Goal: Task Accomplishment & Management: Manage account settings

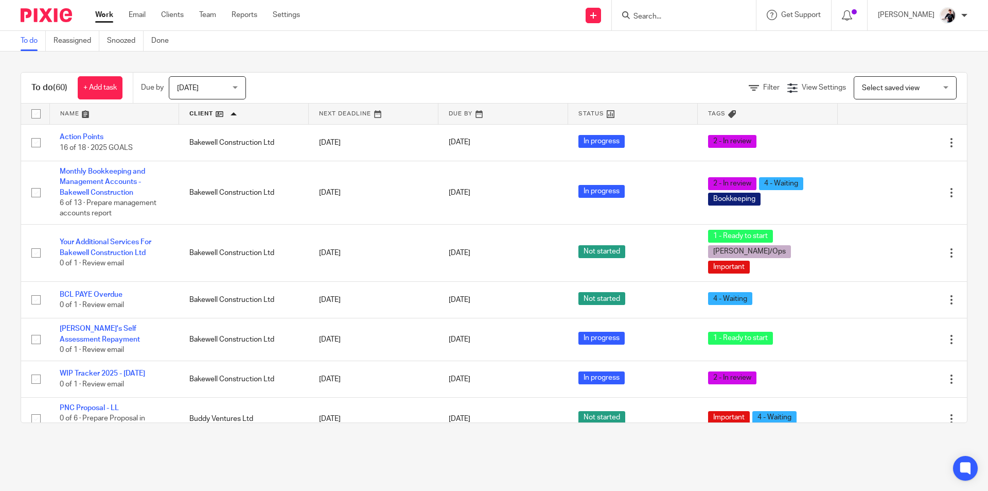
click at [708, 18] on input "Search" at bounding box center [679, 16] width 93 height 9
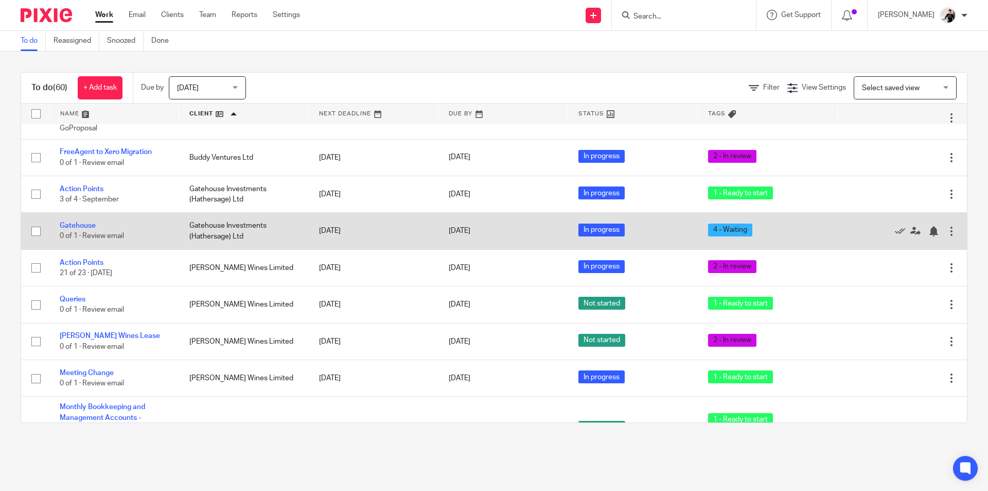
scroll to position [309, 0]
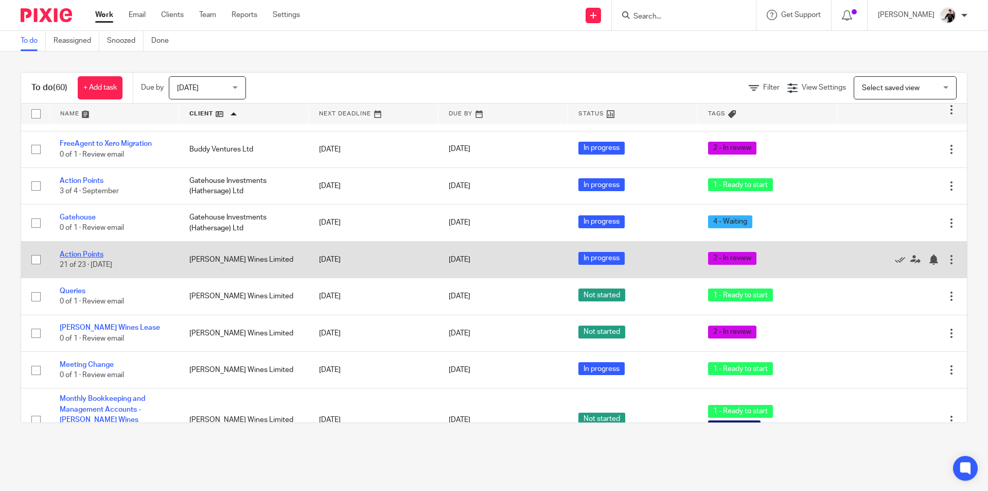
click at [85, 251] on link "Action Points" at bounding box center [82, 254] width 44 height 7
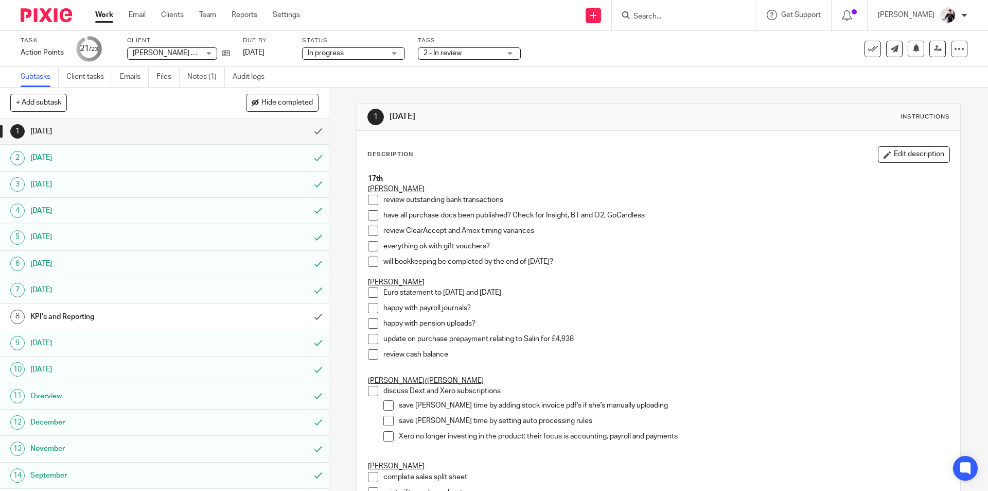
scroll to position [236, 0]
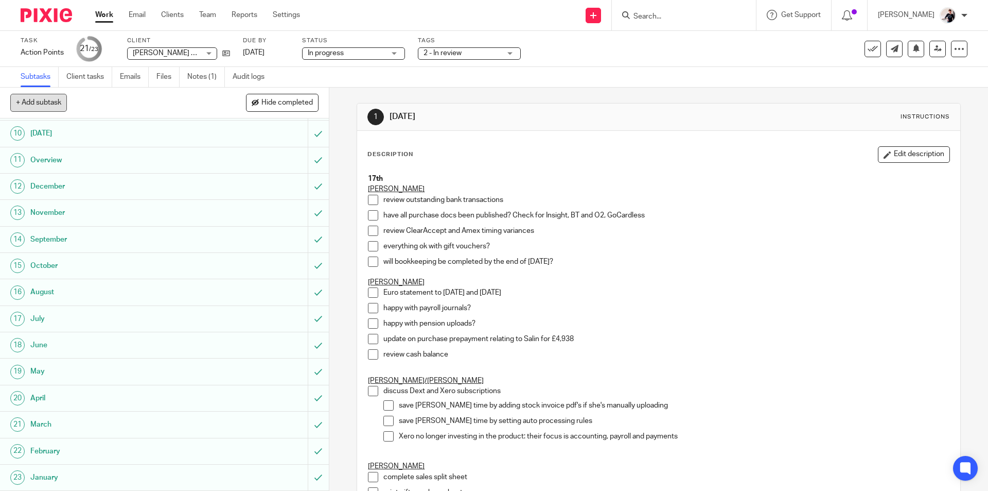
click at [63, 103] on button "+ Add subtask" at bounding box center [38, 103] width 57 height 18
type input "Bookkeeping Proposal Notes"
click at [305, 108] on p "+ Add" at bounding box center [304, 103] width 30 height 18
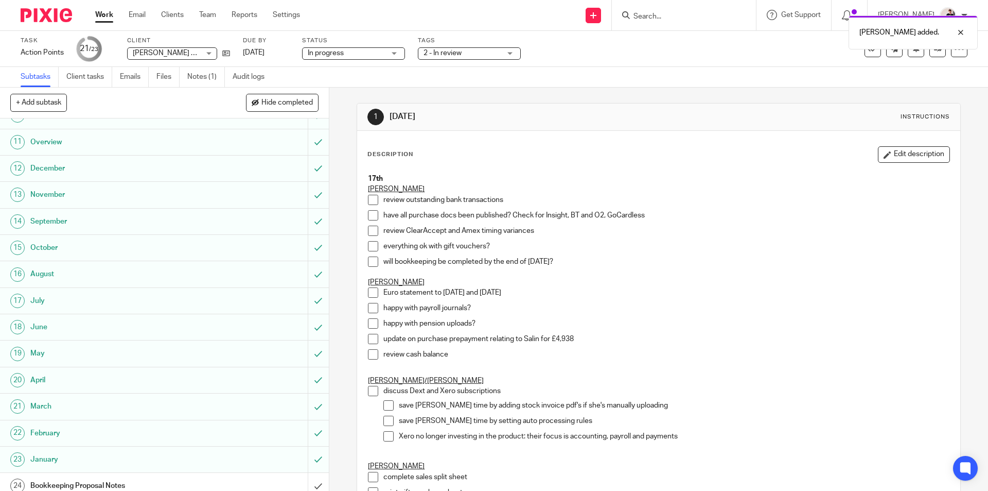
scroll to position [263, 0]
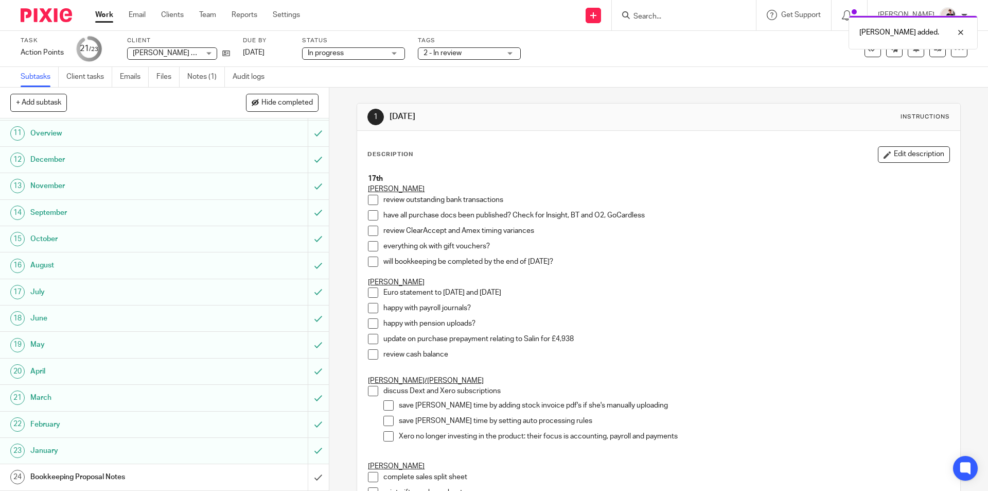
click at [199, 483] on h1 "Bookkeeping Proposal Notes" at bounding box center [119, 476] width 178 height 15
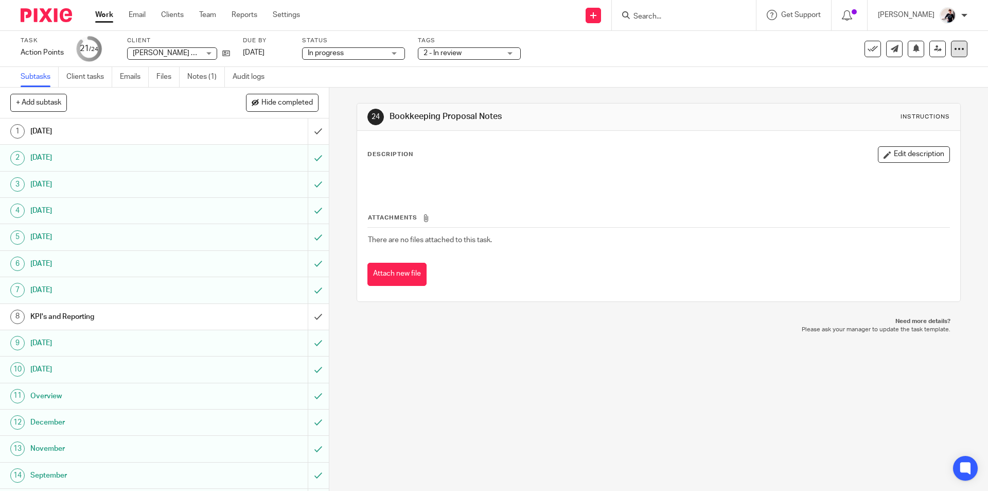
click at [954, 44] on icon at bounding box center [959, 49] width 10 height 10
click at [905, 102] on link "Advanced task editor" at bounding box center [913, 104] width 68 height 7
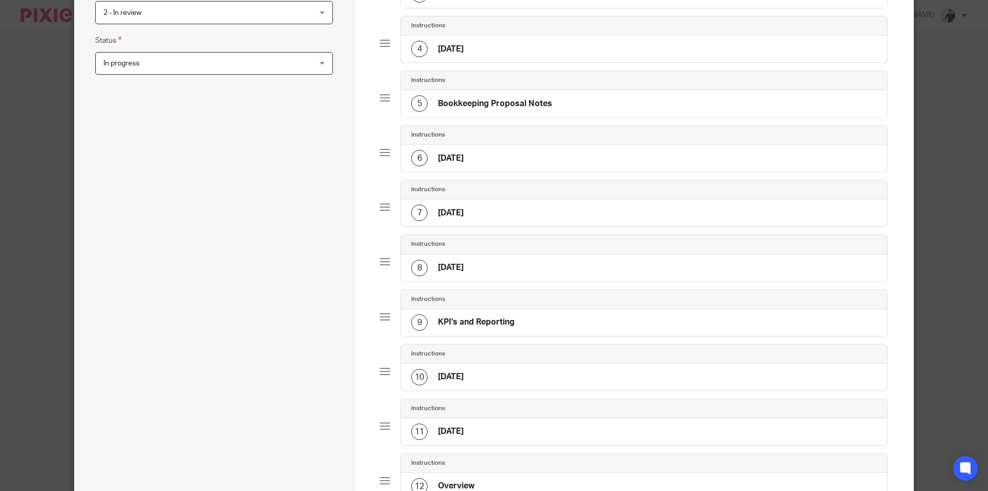
scroll to position [169, 0]
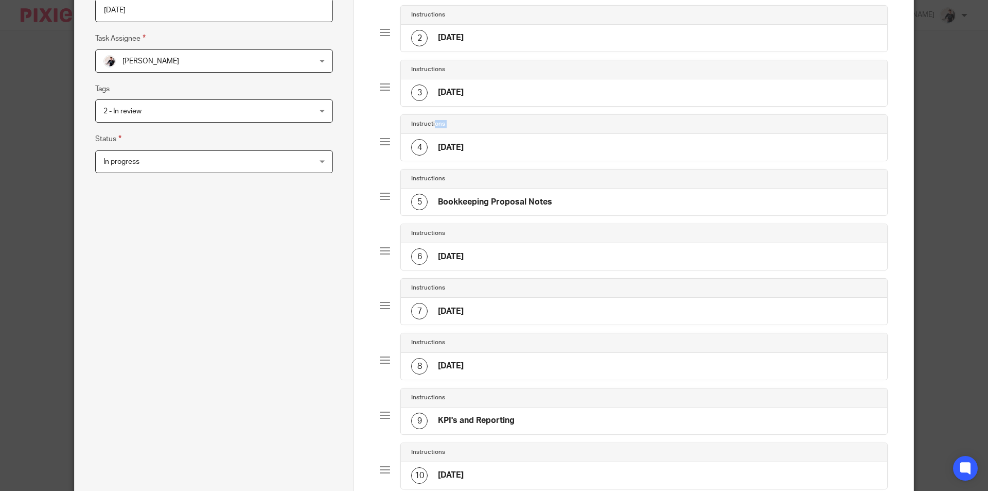
drag, startPoint x: 379, startPoint y: 72, endPoint x: 375, endPoint y: 43, distance: 29.1
click at [380, 197] on div at bounding box center [385, 196] width 10 height 10
drag, startPoint x: 377, startPoint y: 197, endPoint x: 383, endPoint y: 166, distance: 31.5
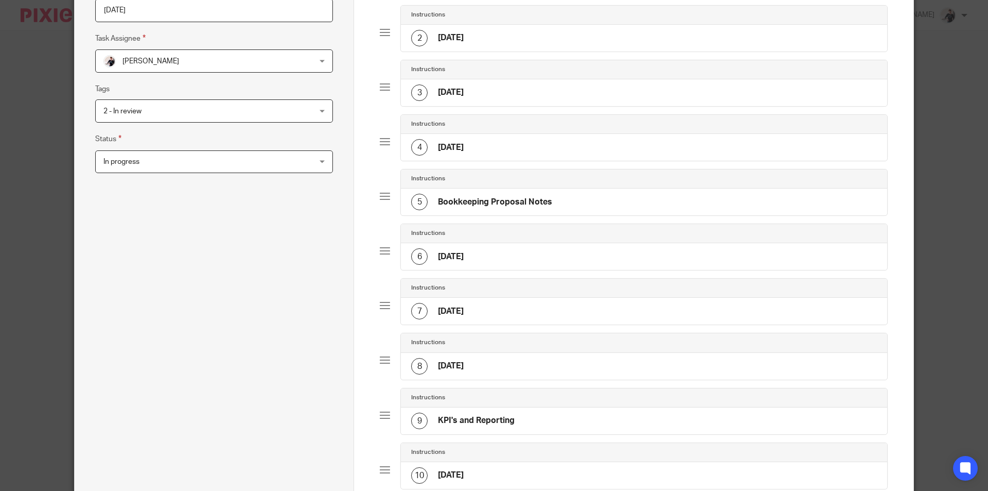
click at [380, 190] on div "Instructions 5 Bookkeeping Proposal Notes" at bounding box center [634, 196] width 508 height 55
click at [589, 198] on div "5 Bookkeeping Proposal Notes" at bounding box center [644, 201] width 486 height 27
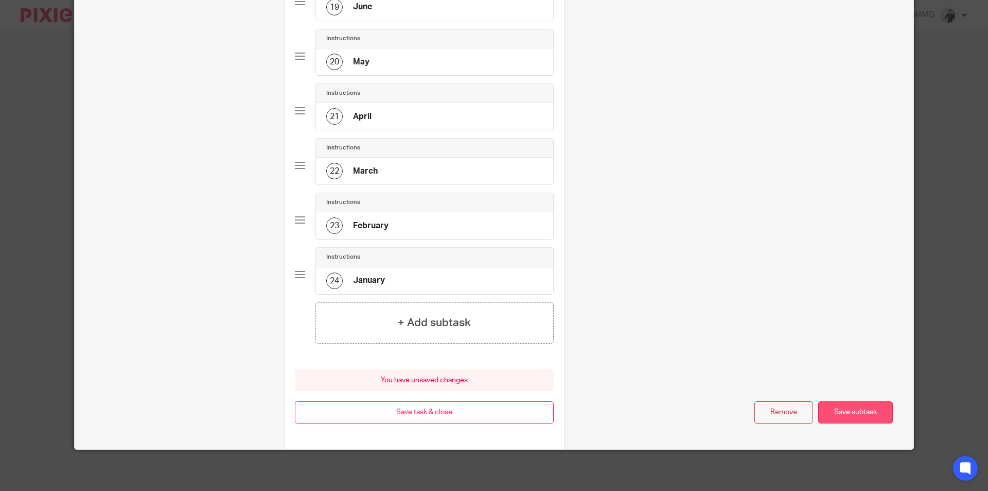
click at [865, 415] on button "Save subtask" at bounding box center [855, 412] width 75 height 22
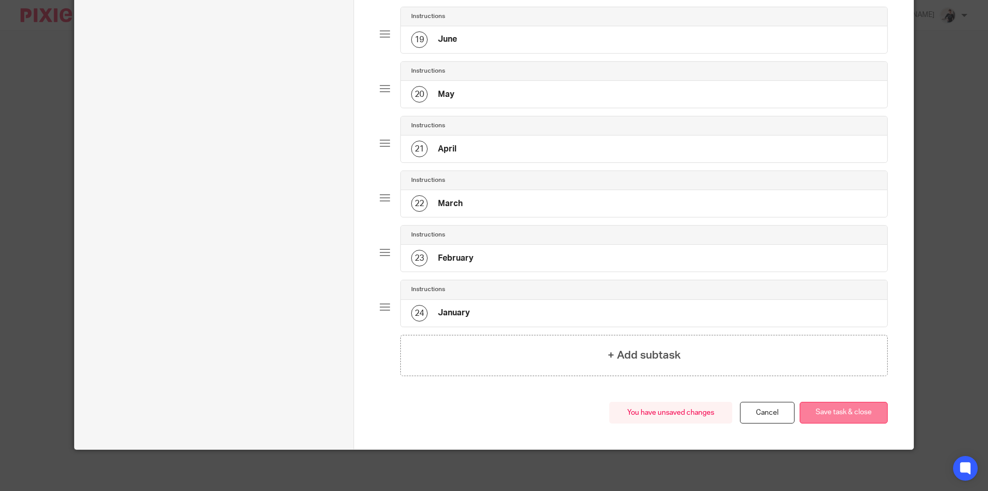
click at [829, 412] on button "Save task & close" at bounding box center [844, 412] width 88 height 22
click at [833, 413] on button "Save task & close" at bounding box center [844, 412] width 88 height 22
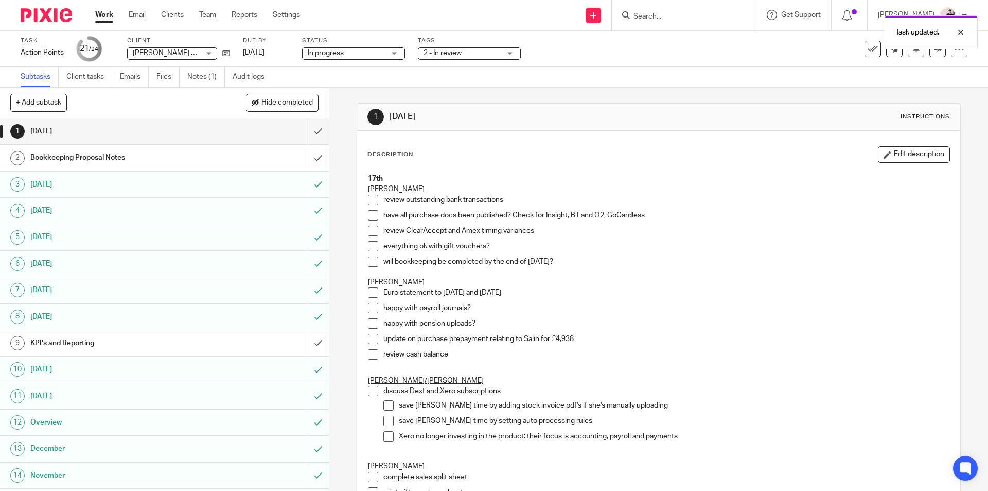
click at [185, 154] on h1 "Bookkeeping Proposal Notes" at bounding box center [119, 157] width 178 height 15
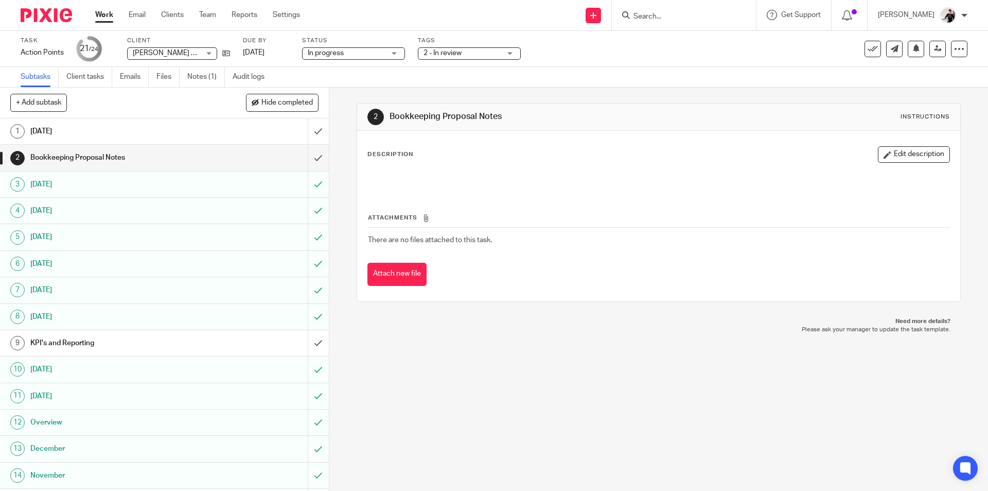
click at [897, 158] on button "Edit description" at bounding box center [914, 154] width 72 height 16
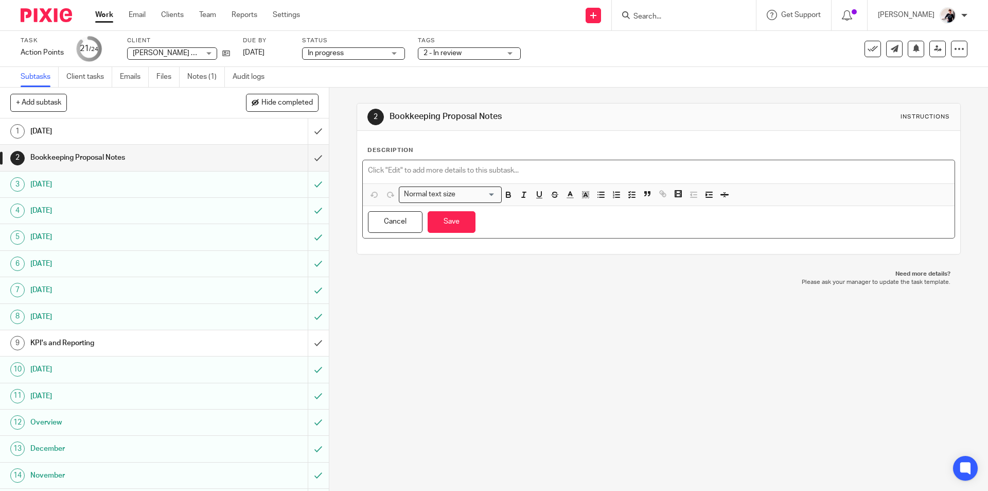
click at [436, 166] on p at bounding box center [658, 170] width 581 height 10
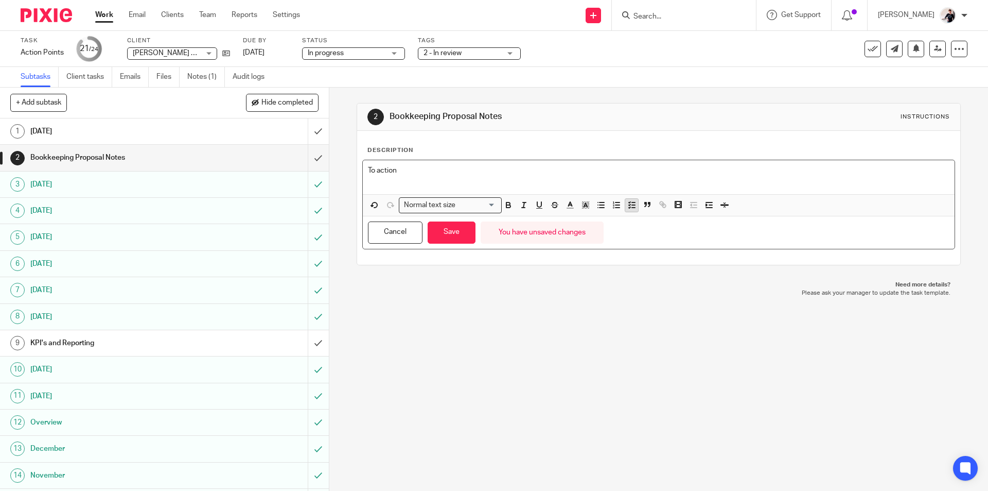
click at [632, 202] on line "button" at bounding box center [633, 202] width 3 height 0
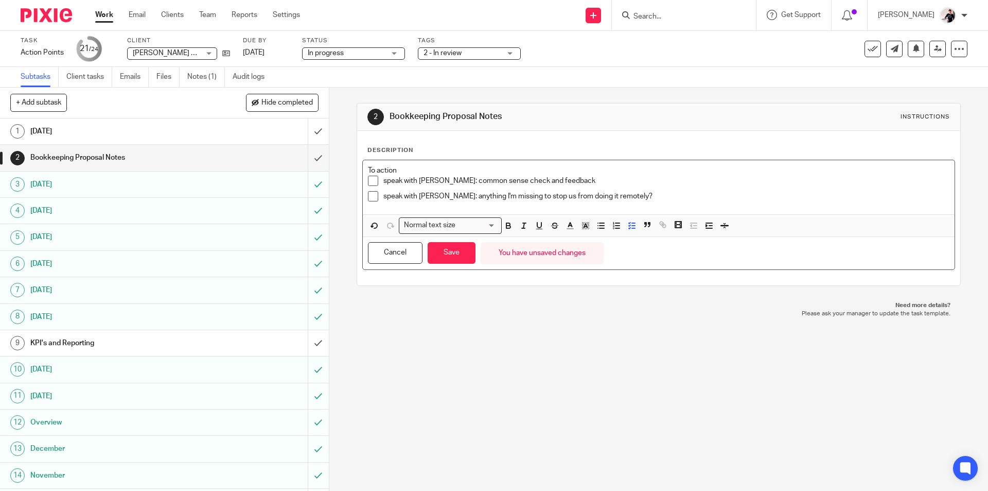
click at [364, 167] on div "To action speak with Mark: common sense check and feedback speak with Katie: an…" at bounding box center [658, 187] width 591 height 54
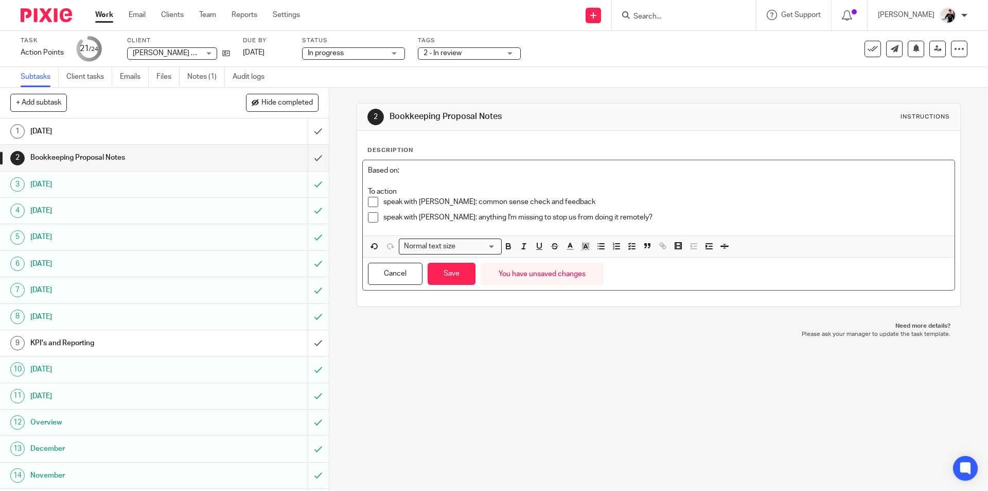
click at [398, 188] on p "To action" at bounding box center [658, 191] width 581 height 10
click at [412, 170] on p "Based on;" at bounding box center [658, 170] width 581 height 10
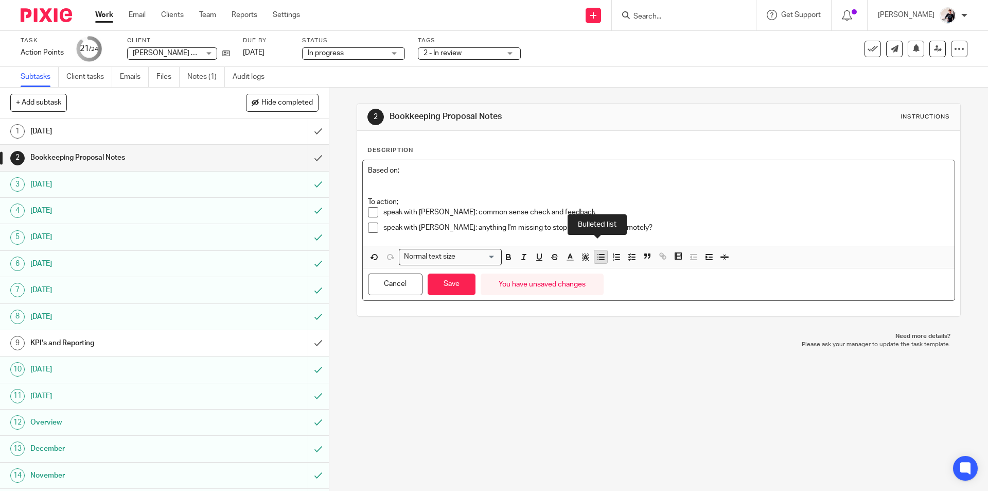
click at [602, 257] on icon "button" at bounding box center [601, 256] width 9 height 9
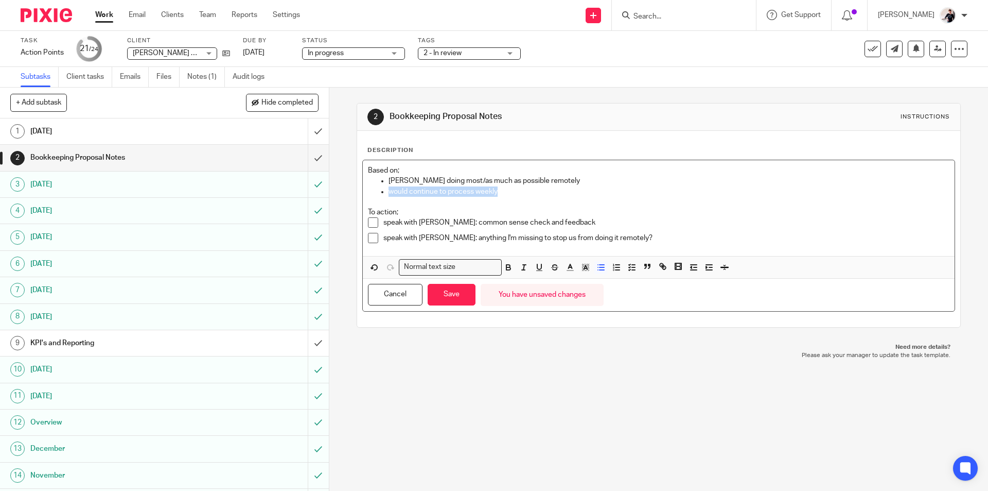
drag, startPoint x: 503, startPoint y: 193, endPoint x: 385, endPoint y: 193, distance: 118.4
click at [385, 193] on ul "Vicki doing most/as much as possible remotely would continue to process weekly" at bounding box center [658, 186] width 581 height 21
click at [389, 181] on p "Vicki doing most/as much as possible remotely" at bounding box center [669, 181] width 561 height 10
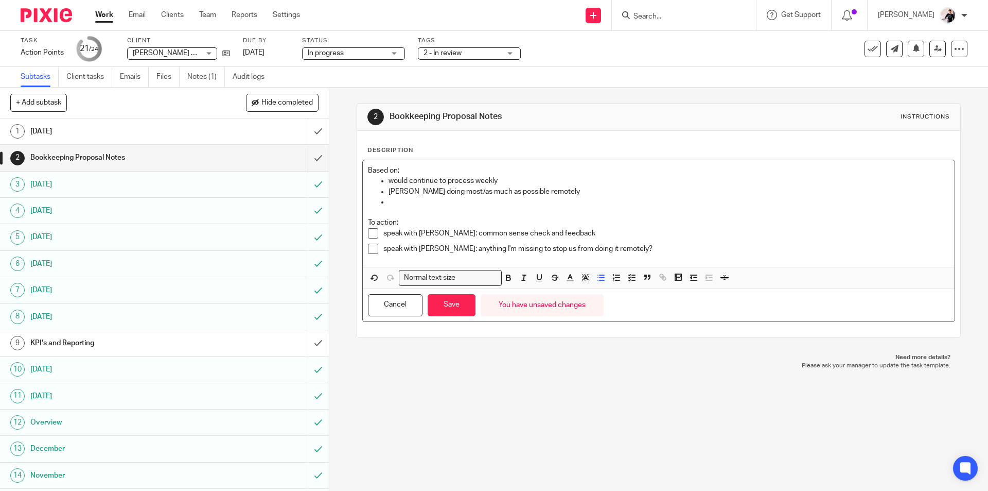
click at [406, 205] on p at bounding box center [669, 202] width 561 height 10
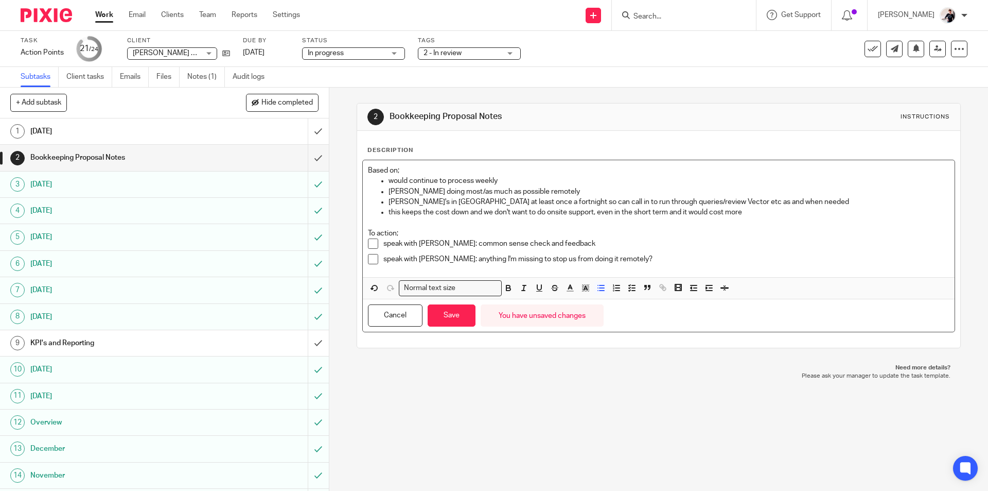
click at [481, 212] on p "this keeps the cost down and we don't want to do onsite support, even in the sh…" at bounding box center [669, 212] width 561 height 10
click at [745, 212] on p "this keeps the cost down [we don't want to do onsite support, even in the short…" at bounding box center [669, 212] width 561 height 10
click at [470, 215] on p "this keeps the cost down [we don't want to do onsite support, even in the short…" at bounding box center [669, 212] width 561 height 10
click at [744, 212] on p "this keeps the cost down [we don't want to do onsite support, even in the short…" at bounding box center [669, 212] width 561 height 10
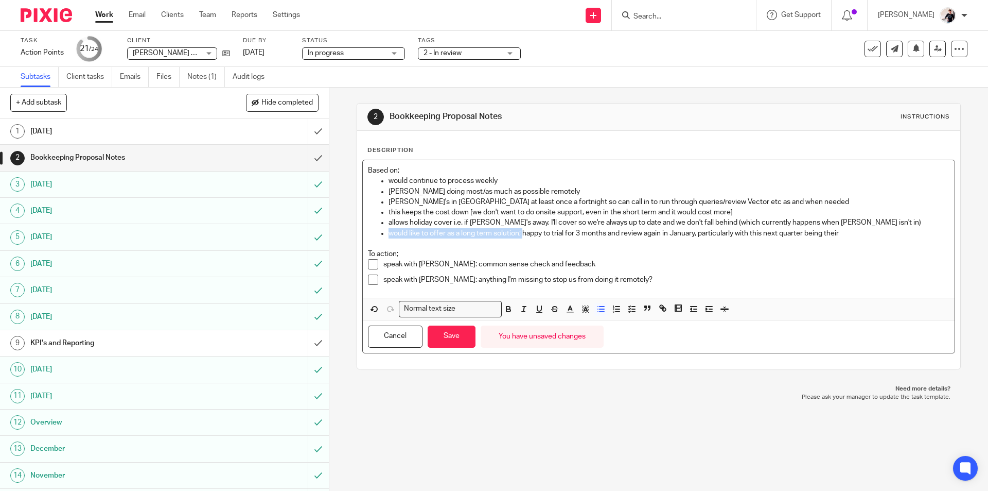
drag, startPoint x: 520, startPoint y: 234, endPoint x: 388, endPoint y: 234, distance: 132.3
click at [389, 234] on p "would like to offer as a long term solution; happy to trial for 3 months and re…" at bounding box center [669, 233] width 561 height 10
click at [846, 233] on p "would like to offer as a long term solution; happy to trial for 3 months and re…" at bounding box center [669, 233] width 561 height 10
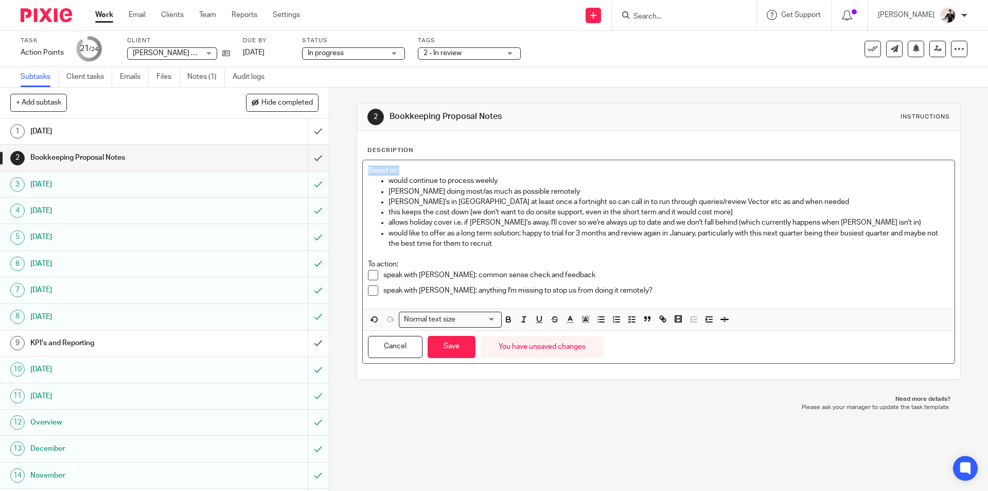
drag, startPoint x: 421, startPoint y: 173, endPoint x: 357, endPoint y: 175, distance: 64.4
click at [357, 175] on div "Description Based on; would continue to process weekly Vicki doing most/as much…" at bounding box center [658, 255] width 603 height 248
drag, startPoint x: 406, startPoint y: 264, endPoint x: 353, endPoint y: 264, distance: 53.5
click at [353, 264] on div "2 Bookkeeping Proposal Notes Instructions Description Based on; would continue …" at bounding box center [658, 289] width 659 height 403
click at [461, 348] on button "Save" at bounding box center [452, 347] width 48 height 22
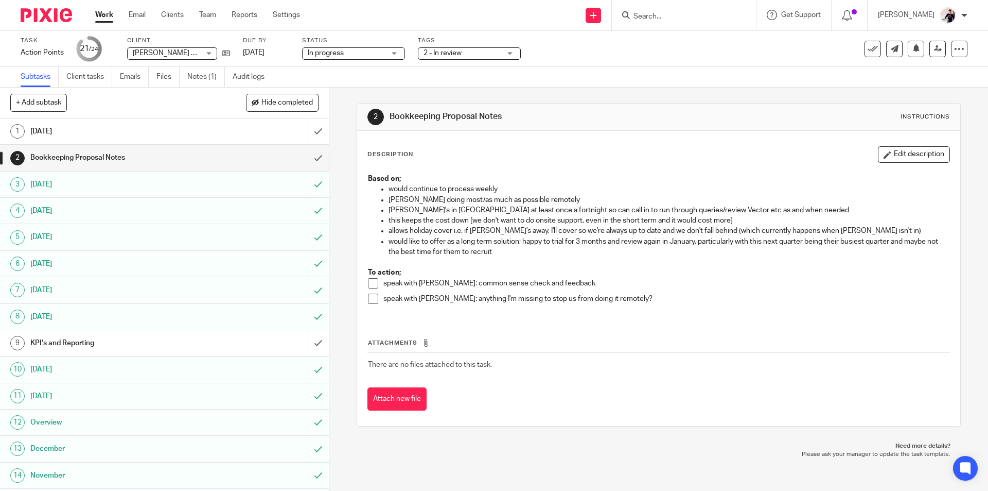
drag, startPoint x: 883, startPoint y: 153, endPoint x: 849, endPoint y: 162, distance: 35.6
click at [884, 153] on button "Edit description" at bounding box center [914, 154] width 72 height 16
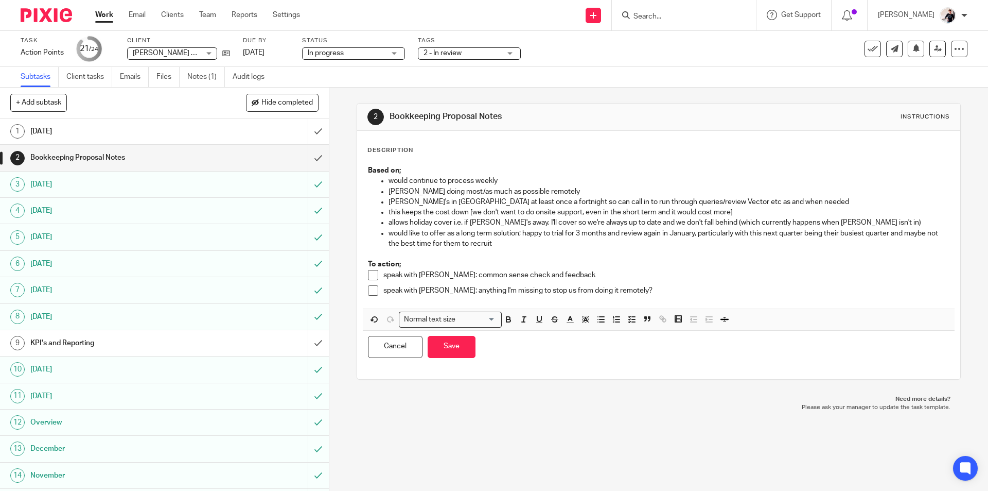
click at [529, 245] on p "would like to offer as a long term solution; happy to trial for 3 months and re…" at bounding box center [669, 238] width 561 height 21
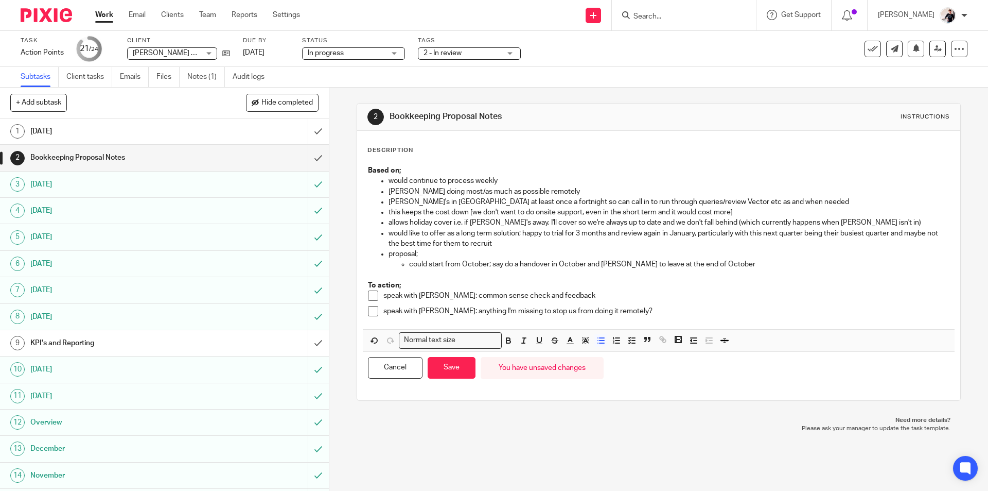
click at [731, 266] on p "could start from October; say do a handover in October and Katie to leave at th…" at bounding box center [679, 264] width 540 height 10
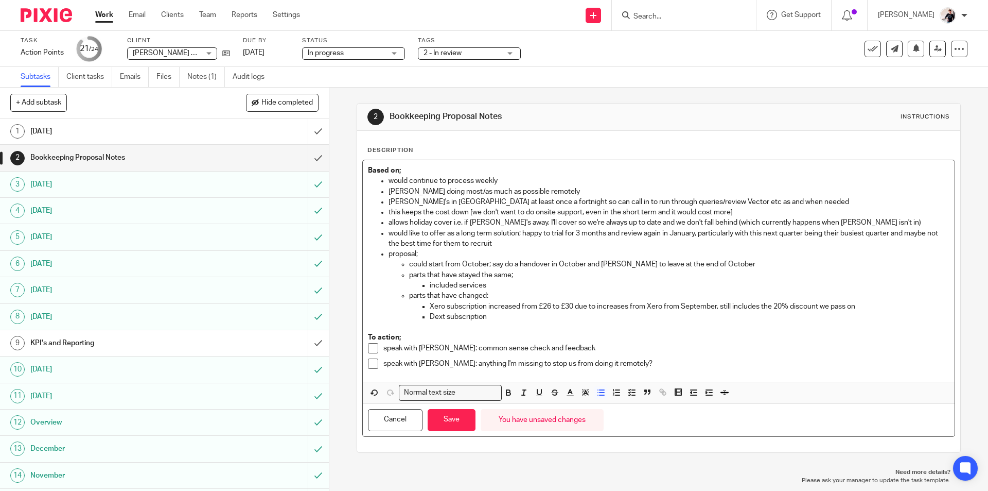
click at [855, 300] on p "parts that have changed:" at bounding box center [679, 295] width 540 height 10
click at [862, 307] on p "Xero subscription increased from £26 to £30 due to increases from Xero from Sep…" at bounding box center [689, 306] width 519 height 10
click at [491, 322] on p "Dext subscription" at bounding box center [689, 316] width 519 height 10
click at [493, 285] on p "included services" at bounding box center [689, 285] width 519 height 10
click at [521, 274] on p "parts that have stayed the same;" at bounding box center [679, 275] width 540 height 10
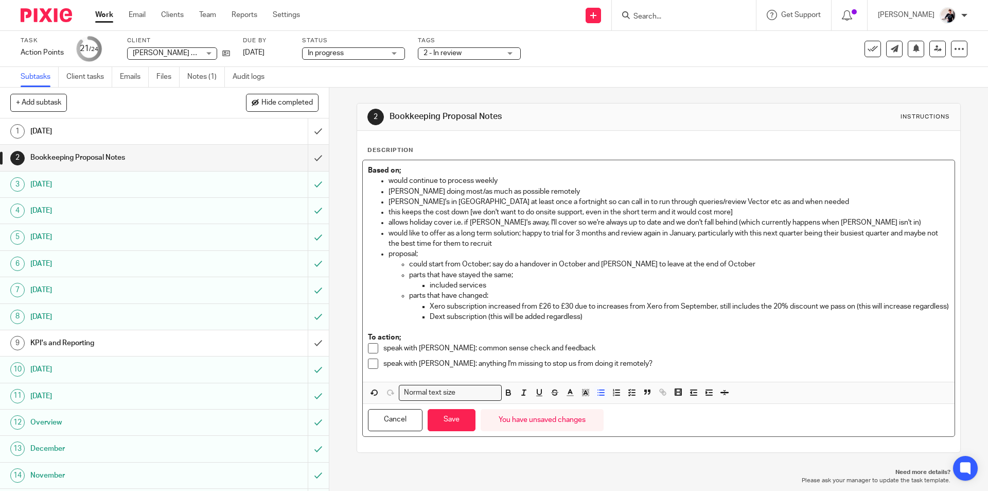
click at [423, 286] on ul "included services" at bounding box center [679, 285] width 540 height 10
click at [486, 286] on p "included services" at bounding box center [689, 285] width 519 height 10
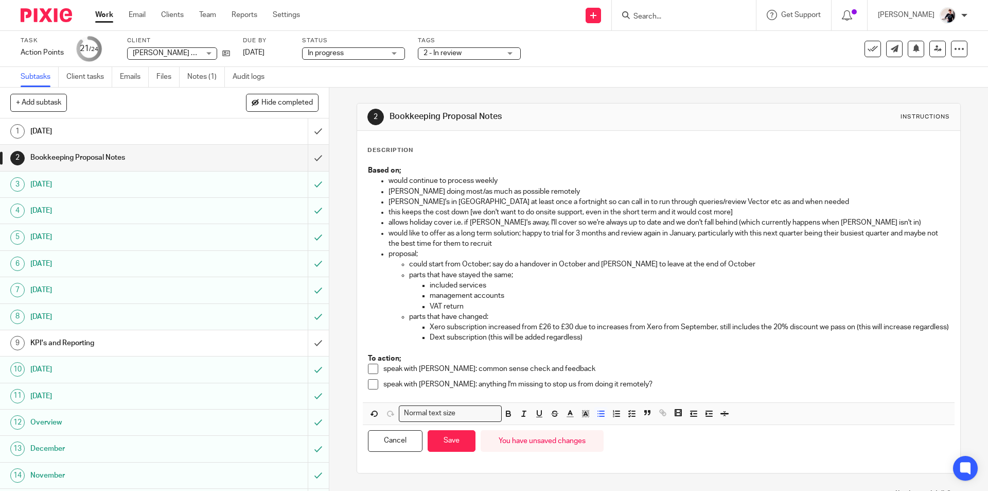
click at [589, 342] on p "Dext subscription (this will be added regardless)" at bounding box center [689, 337] width 519 height 10
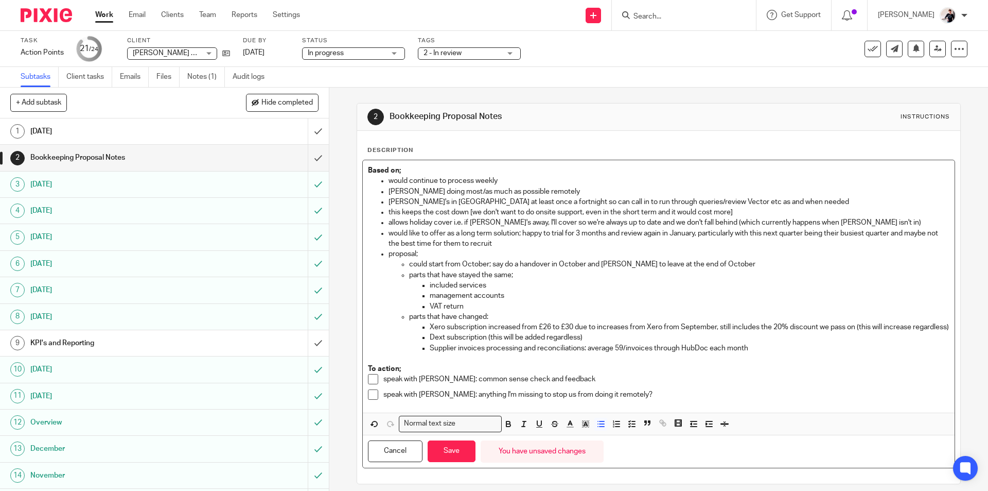
click at [624, 353] on p "Supplier invoices processing and reconciliations: average 59/invoices through H…" at bounding box center [689, 348] width 519 height 10
click at [742, 353] on p "Supplier invoices processing and reconciliations: average 59 non-stock invoices…" at bounding box center [689, 348] width 519 height 10
drag, startPoint x: 743, startPoint y: 358, endPoint x: 688, endPoint y: 358, distance: 55.6
click at [688, 353] on p "Supplier invoices processing and reconciliations: average 59 non-stock invoices…" at bounding box center [689, 348] width 519 height 10
click at [738, 353] on p "Supplier invoices processing and reconciliations: average 59 non-stock invoices…" at bounding box center [689, 348] width 519 height 10
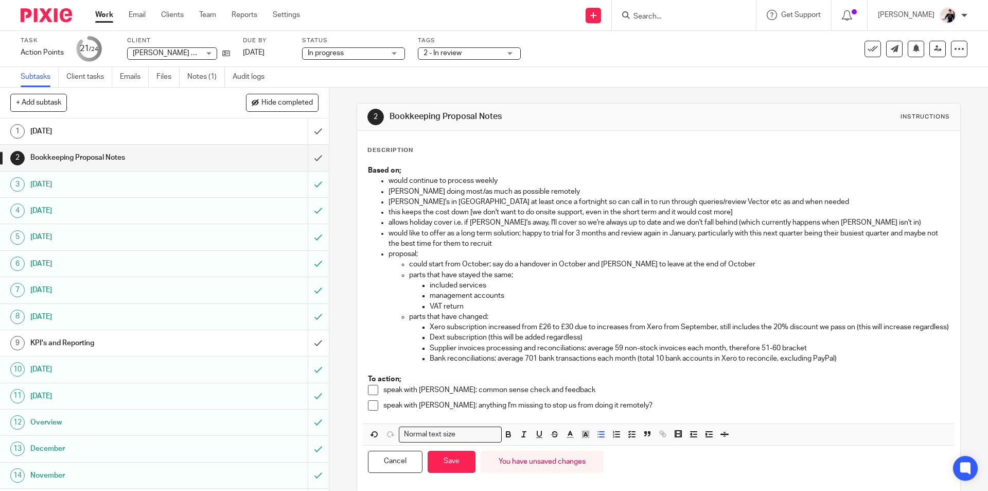
click at [851, 363] on p "Bank reconciliations; average 701 bank transactions each month (total 10 bank a…" at bounding box center [689, 358] width 519 height 10
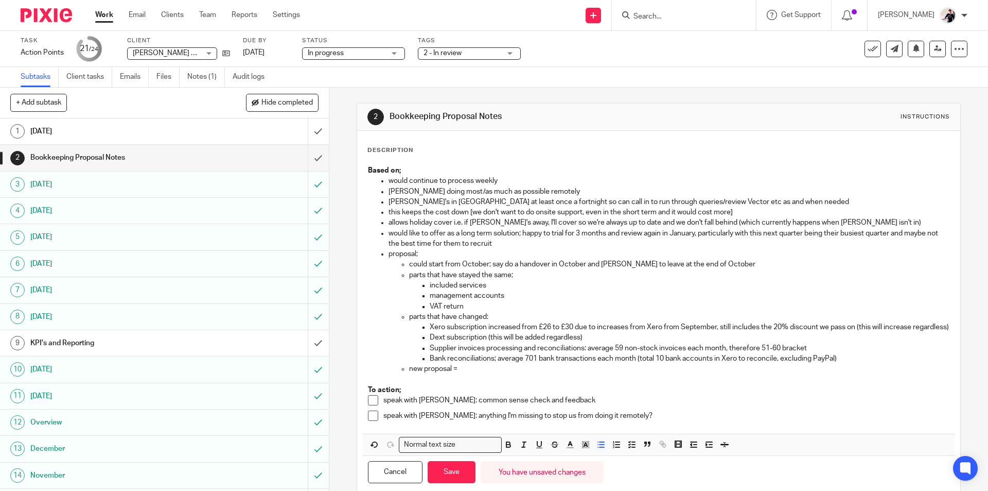
click at [472, 374] on p "new proposal =" at bounding box center [679, 368] width 540 height 10
click at [584, 374] on p "new proposal = £1,810, current proposal = £" at bounding box center [679, 368] width 540 height 10
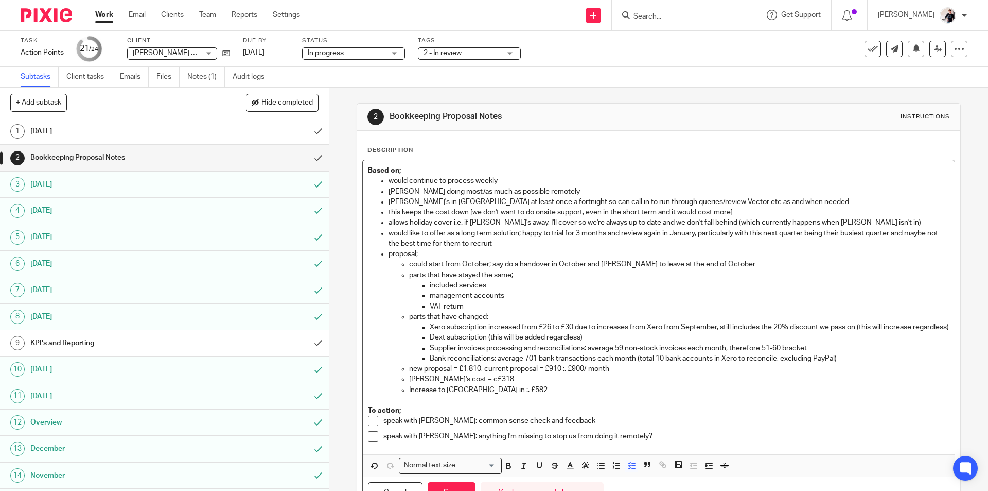
click at [574, 426] on p "speak with Mark: common sense check and feedback" at bounding box center [666, 420] width 566 height 10
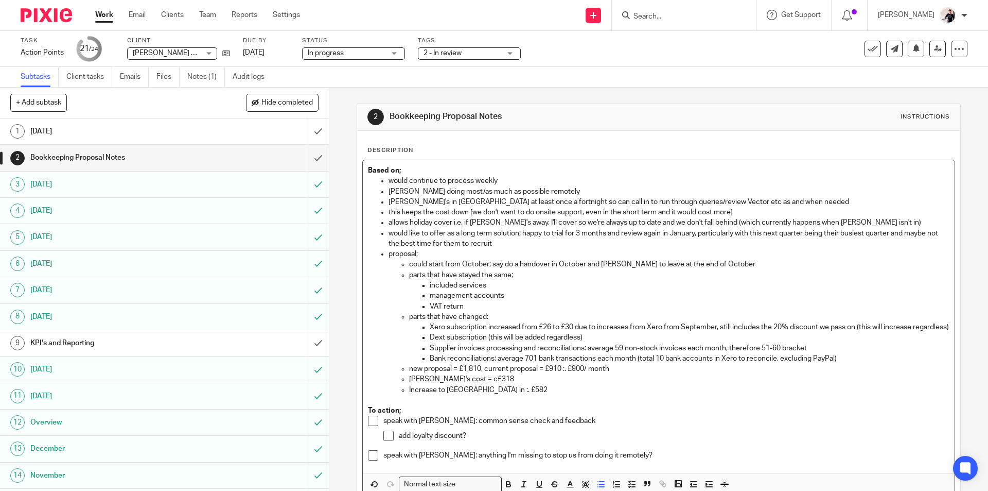
click at [532, 395] on p "Increase to Hattersleys in :. £582" at bounding box center [679, 390] width 540 height 10
click at [488, 395] on p "Increase to Hattersleys in :. £582" at bounding box center [679, 390] width 540 height 10
click at [534, 395] on p "Increase to Hattersleys is :. £582" at bounding box center [679, 390] width 540 height 10
click at [516, 241] on p "would like to offer as a long term solution; happy to trial for 3 months and re…" at bounding box center [669, 238] width 561 height 21
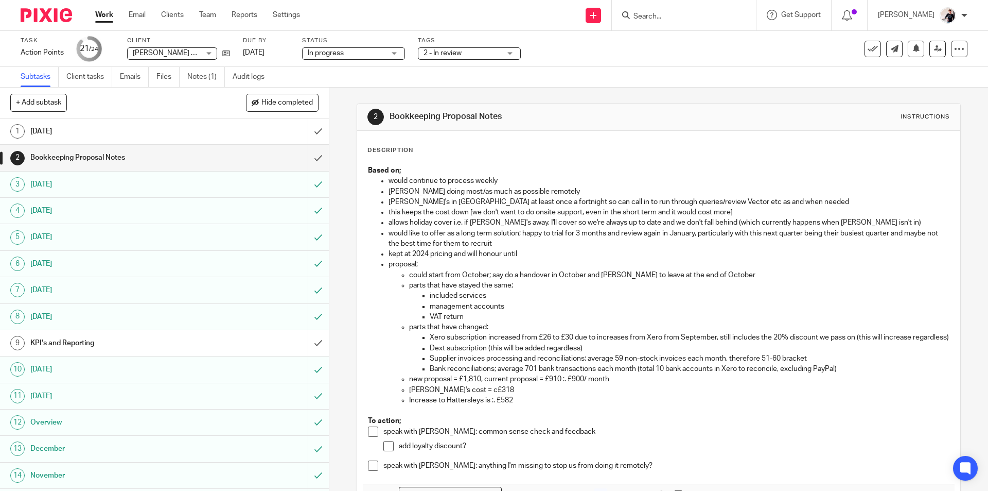
click at [536, 257] on p "kept at 2024 pricing and will honour until" at bounding box center [669, 254] width 561 height 10
click at [531, 405] on p "Increase to Hattersleys is :. £582" at bounding box center [679, 400] width 540 height 10
click at [477, 405] on p "Increase to Hattersleys is :. £582 and reflects AAT level 2 qualified" at bounding box center [679, 400] width 540 height 10
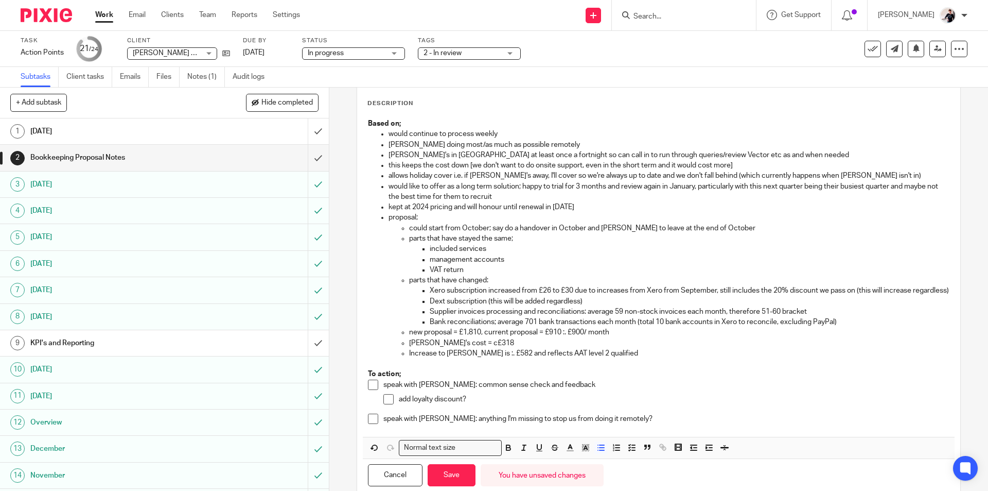
scroll to position [107, 0]
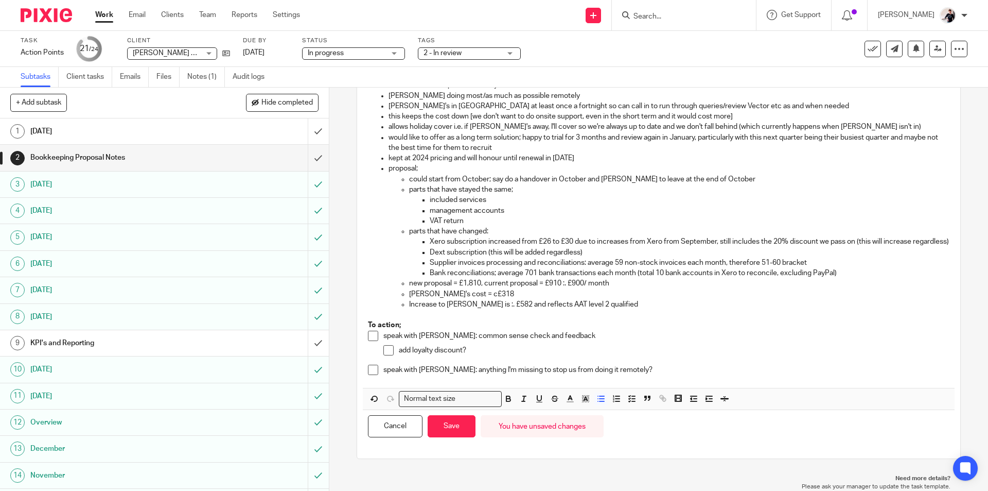
click at [616, 370] on p "speak with Katie: anything I'm missing to stop us from doing it remotely?" at bounding box center [666, 369] width 566 height 10
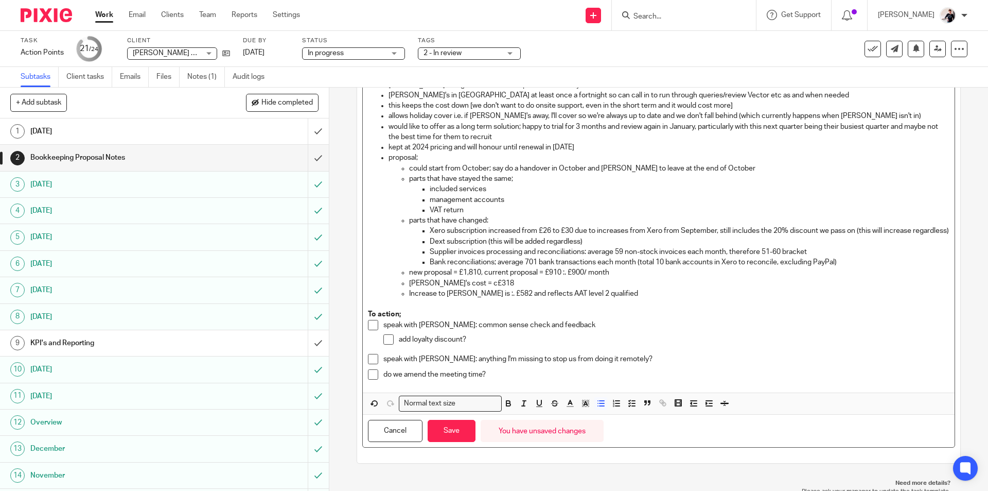
click at [634, 299] on p "Increase to Hattersley's is :. £582 and reflects AAT level 2 qualified" at bounding box center [679, 293] width 540 height 10
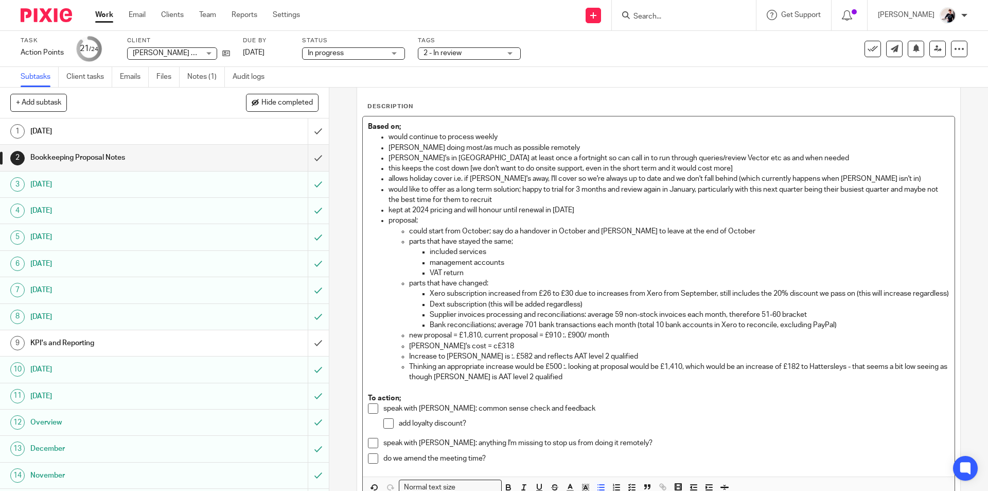
scroll to position [40, 0]
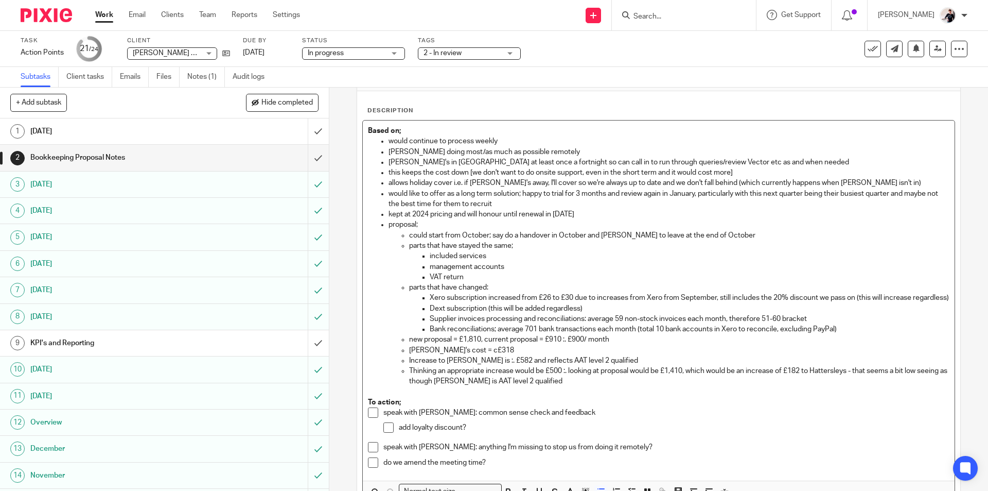
click at [422, 344] on p "new proposal = £1,810, current proposal = £910 :. £900/ month" at bounding box center [679, 339] width 540 height 10
click at [480, 344] on p "full proposal = £1,810, current proposal = £910 :. £900/ month" at bounding box center [679, 339] width 540 height 10
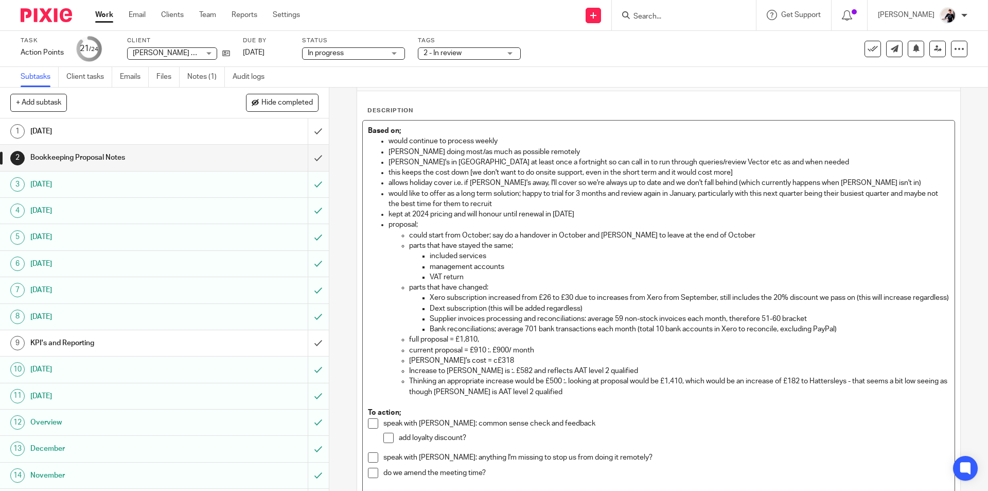
click at [497, 344] on p "full proposal = £1,810," at bounding box center [679, 339] width 540 height 10
drag, startPoint x: 513, startPoint y: 267, endPoint x: 424, endPoint y: 270, distance: 88.6
click at [424, 270] on ul "included services management accounts VAT return" at bounding box center [679, 266] width 540 height 31
click at [583, 344] on p "full proposal = £1,810; reduced meeting time to" at bounding box center [679, 339] width 540 height 10
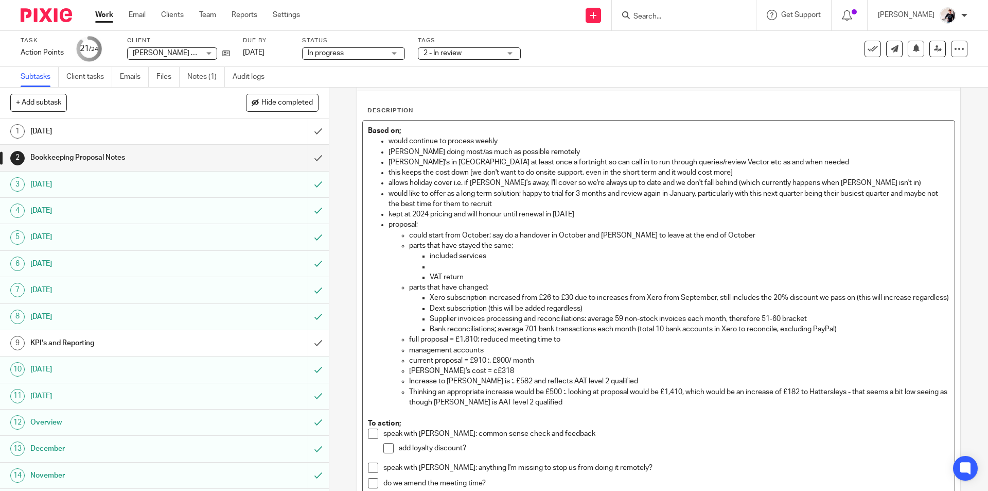
click at [409, 355] on p "management accounts" at bounding box center [679, 350] width 540 height 10
drag, startPoint x: 520, startPoint y: 359, endPoint x: 429, endPoint y: 359, distance: 90.6
click at [430, 355] on p "management accounts" at bounding box center [689, 350] width 519 height 10
click at [854, 334] on p "Bank reconciliations; average 701 bank transactions each month (total 10 bank a…" at bounding box center [689, 329] width 519 height 10
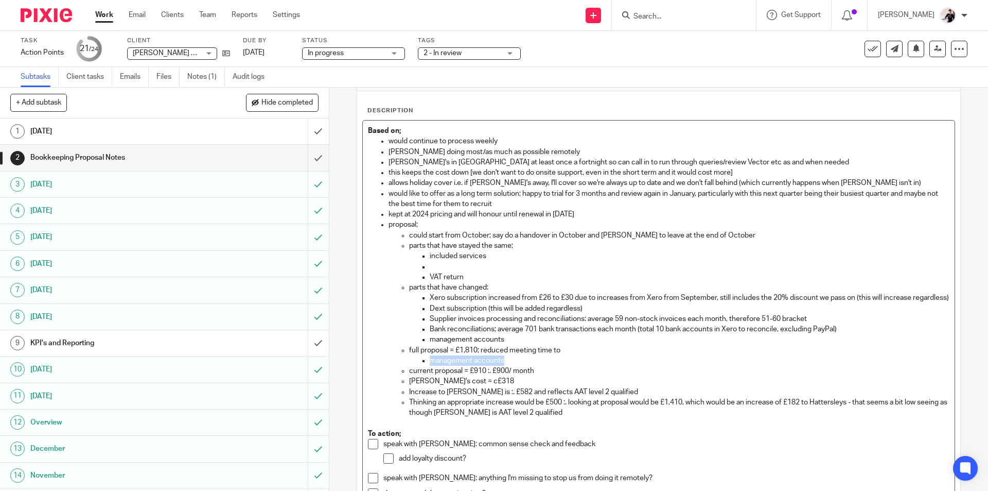
drag, startPoint x: 508, startPoint y: 370, endPoint x: 419, endPoint y: 371, distance: 88.5
click at [430, 365] on li "management accounts" at bounding box center [689, 360] width 519 height 10
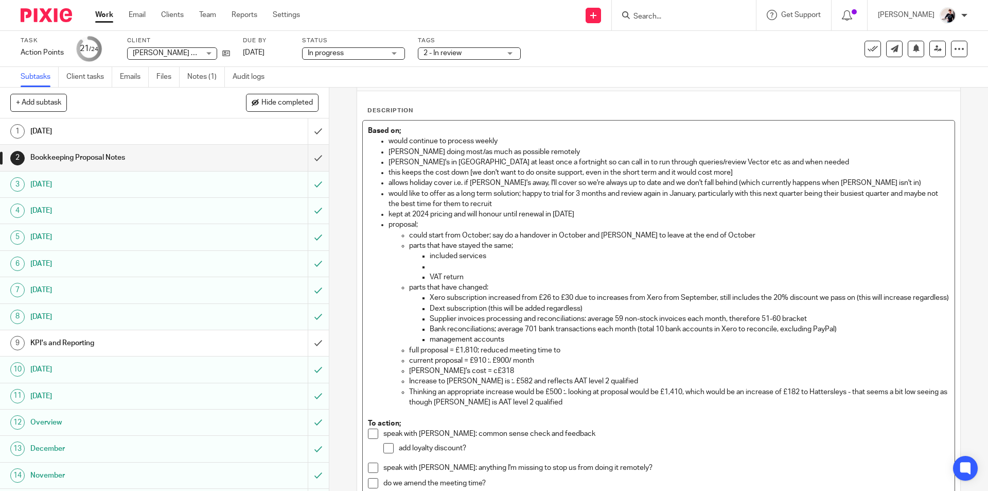
click at [431, 344] on p "management accounts" at bounding box center [689, 339] width 519 height 10
click at [503, 344] on p "Management accounts" at bounding box center [689, 339] width 519 height 10
click at [504, 344] on p "Management accounts; reduced meeting time to half an hour instead of 1 hour," at bounding box center [689, 339] width 519 height 10
click at [468, 267] on p at bounding box center [689, 266] width 519 height 10
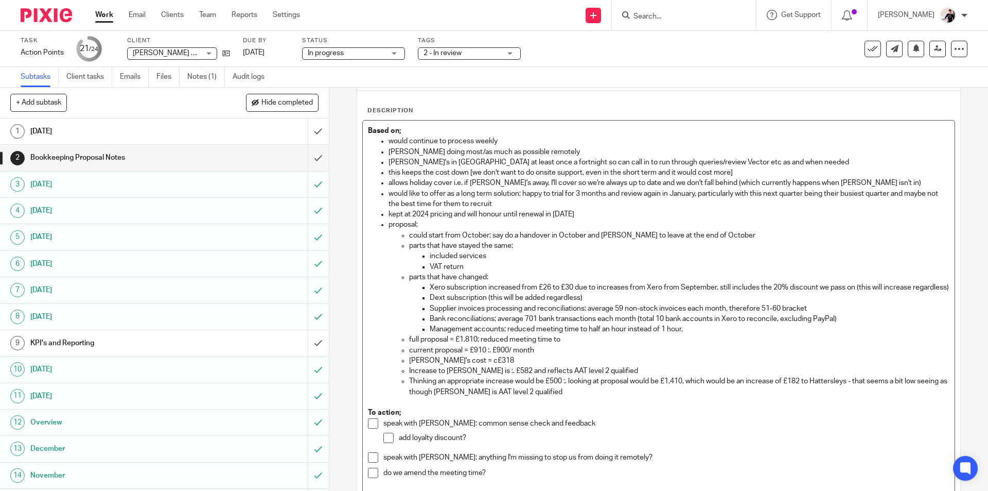
click at [686, 334] on p "Management accounts; reduced meeting time to half an hour instead of 1 hour," at bounding box center [689, 329] width 519 height 10
click at [388, 443] on span at bounding box center [388, 437] width 10 height 10
click at [368, 428] on span at bounding box center [373, 423] width 10 height 10
click at [373, 478] on span at bounding box center [373, 472] width 10 height 10
click at [566, 344] on p "full proposal = £1,810; reduced meeting time to" at bounding box center [679, 339] width 540 height 10
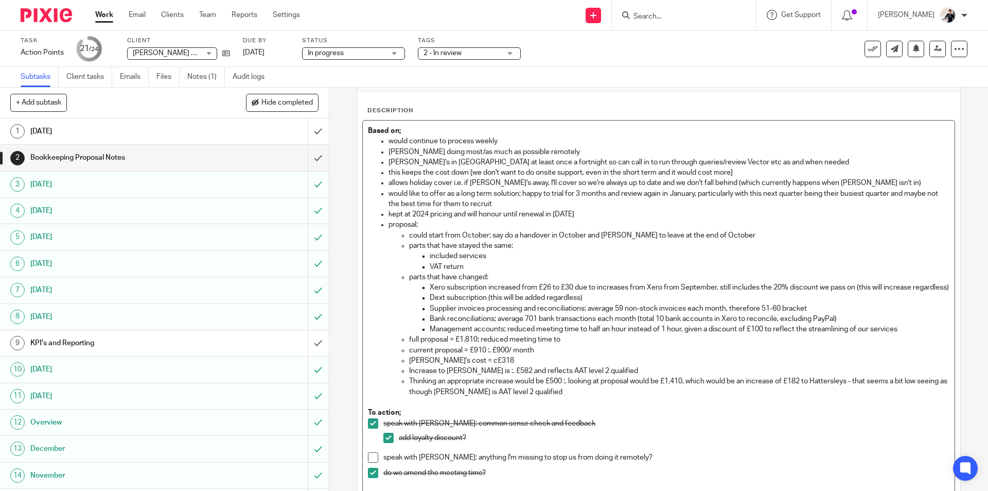
drag, startPoint x: 566, startPoint y: 351, endPoint x: 498, endPoint y: 352, distance: 67.9
click at [498, 344] on p "full proposal = £1,810; reduced meeting time to" at bounding box center [679, 339] width 540 height 10
click at [485, 355] on p "current proposal = £910 :. £900/ month" at bounding box center [679, 350] width 540 height 10
drag, startPoint x: 538, startPoint y: 362, endPoint x: 487, endPoint y: 362, distance: 51.5
click at [487, 355] on p "current proposal = £910 :. £900/ month" at bounding box center [679, 350] width 540 height 10
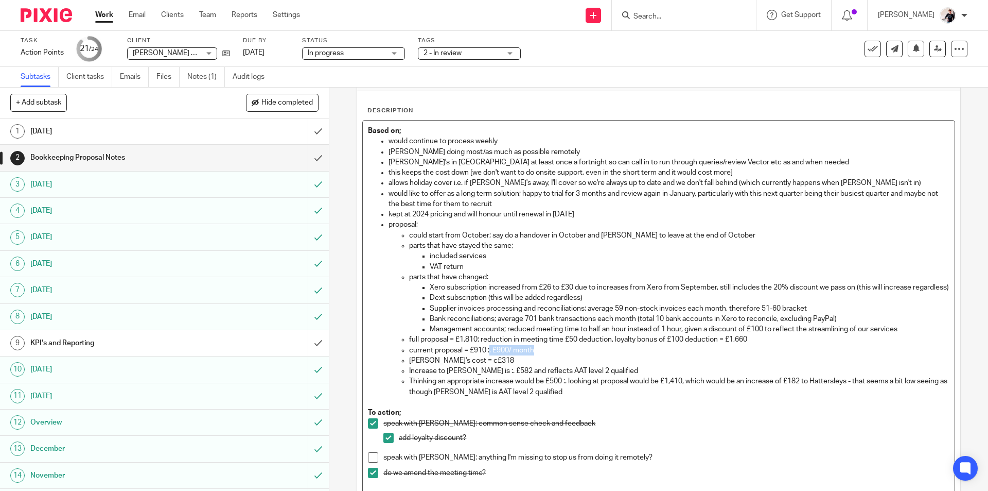
click at [487, 355] on p "current proposal = £910 :. £900/ month" at bounding box center [679, 350] width 540 height 10
drag, startPoint x: 540, startPoint y: 357, endPoint x: 487, endPoint y: 361, distance: 53.7
click at [487, 355] on p "current proposal = £910 :. £900/ month" at bounding box center [679, 350] width 540 height 10
click at [749, 355] on p "current proposal = £910 but would increase to £932 with software, there increas…" at bounding box center [679, 350] width 540 height 10
drag, startPoint x: 483, startPoint y: 371, endPoint x: 458, endPoint y: 369, distance: 25.3
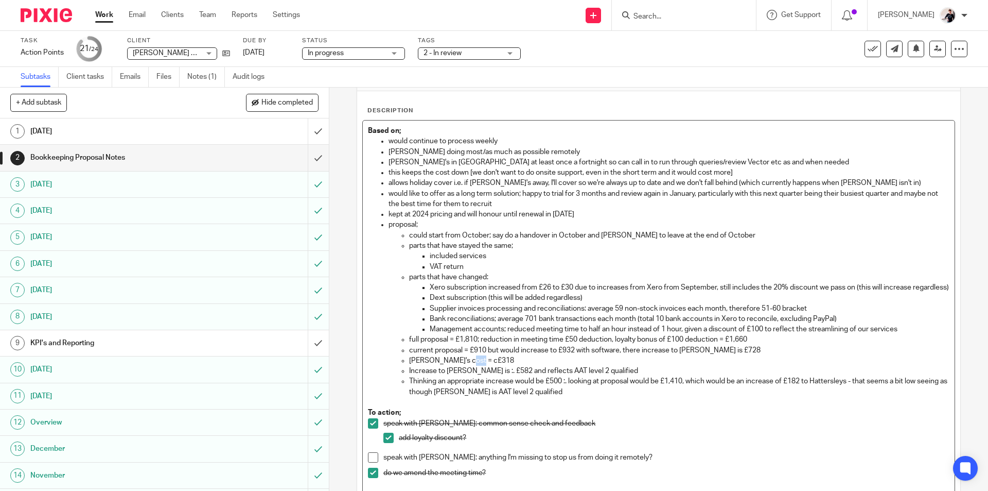
click at [458, 365] on p "Katie's cost = c£318" at bounding box center [679, 360] width 540 height 10
click at [463, 355] on p "current proposal = £910 but would increase to £932 with software, there increas…" at bounding box center [679, 350] width 540 height 10
click at [513, 376] on p "Increase to Hattersley's is :. £582 and reflects AAT level 2 qualified" at bounding box center [679, 370] width 540 height 10
click at [528, 376] on p "Increase to Hattersley's is :. £353 and reflects AAT level 2 qualified" at bounding box center [679, 370] width 540 height 10
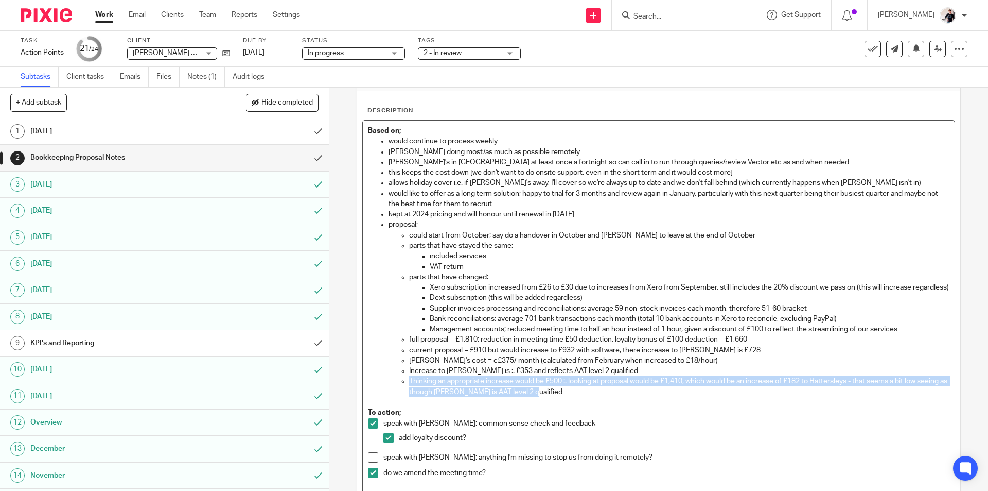
drag, startPoint x: 567, startPoint y: 403, endPoint x: 401, endPoint y: 397, distance: 165.8
click at [409, 397] on li "Thinking an appropriate increase would be £500 :. looking at proposal would be …" at bounding box center [679, 386] width 540 height 21
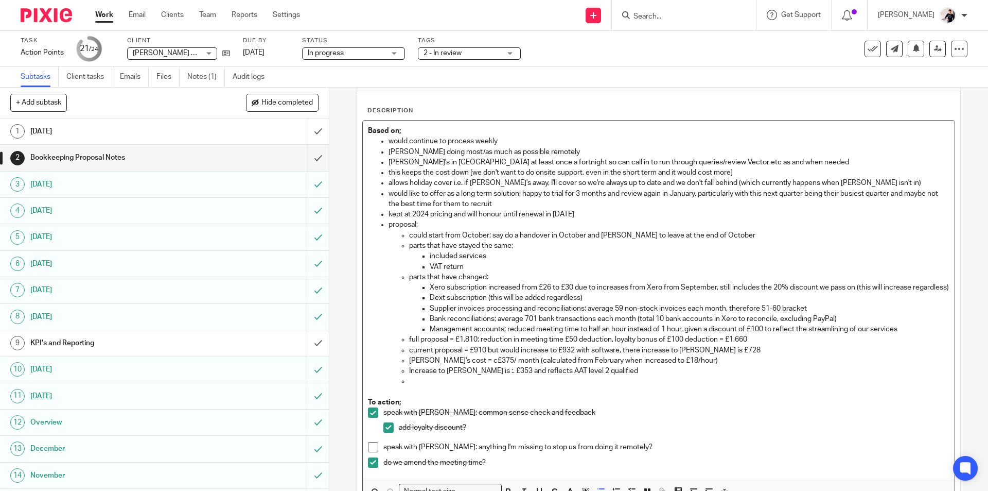
click at [627, 376] on p "Increase to Hattersley's is :. £353 and reflects AAT level 2 qualified" at bounding box center [679, 370] width 540 height 10
click at [528, 376] on p "Increase to Hattersley's is :. £353 and reflects AAT level 2 qualified" at bounding box center [679, 370] width 540 height 10
click at [554, 376] on p "Increase to Hattersley's is :. £353 and reflects AAT level 2 qualified" at bounding box center [679, 370] width 540 height 10
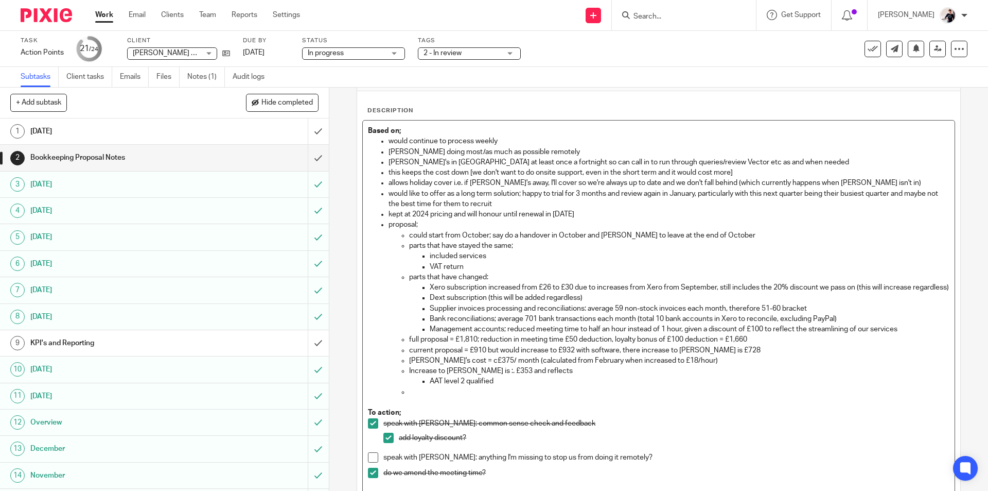
click at [504, 386] on p "AAT level 2 qualified" at bounding box center [689, 381] width 519 height 10
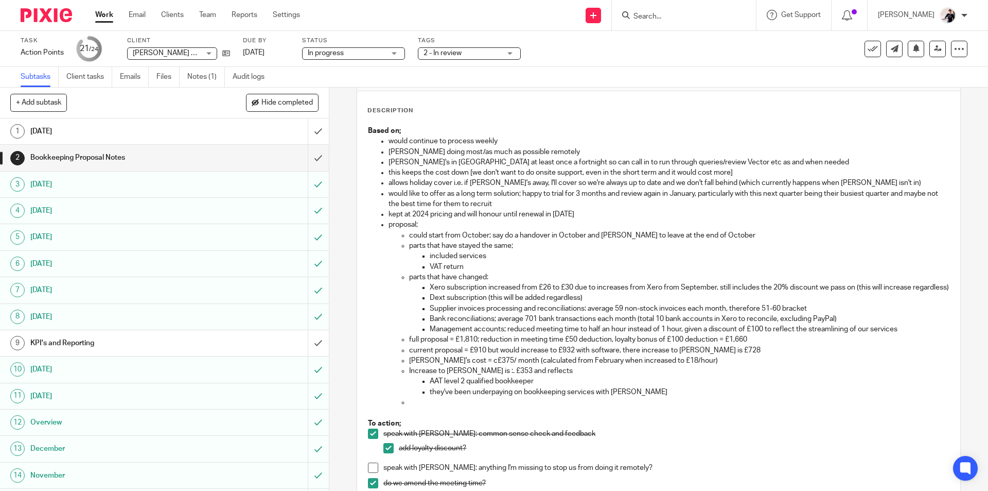
click at [644, 397] on p "they've been underpaying on bookkeeping services with Katie" at bounding box center [689, 392] width 519 height 10
click at [629, 397] on p "they've been underpaying on bookkeeping services with Katie" at bounding box center [689, 392] width 519 height 10
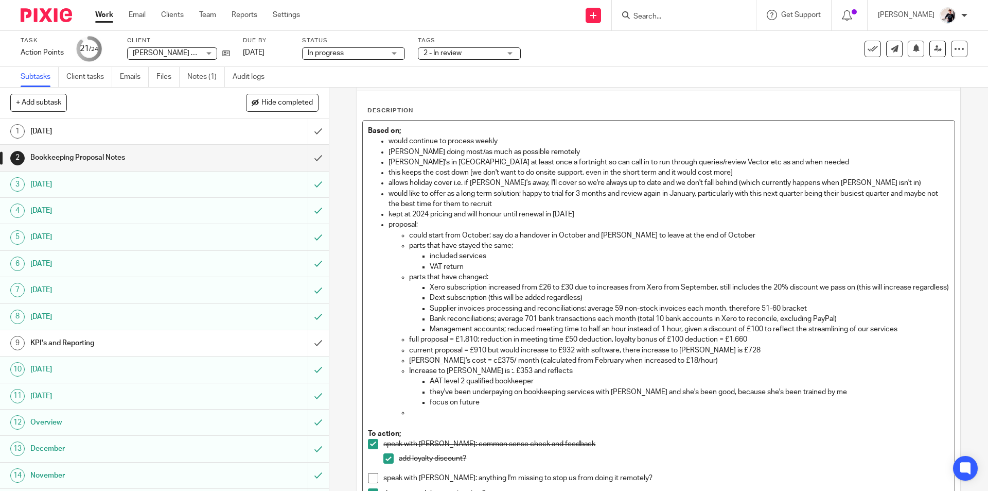
click at [831, 397] on p "they've been underpaying on bookkeeping services with Katie and she's been good…" at bounding box center [689, 392] width 519 height 10
click at [482, 407] on p "focus on future" at bounding box center [689, 402] width 519 height 10
click at [828, 397] on p "they've been underpaying on bookkeeping services with Katie and she's been good…" at bounding box center [689, 392] width 519 height 10
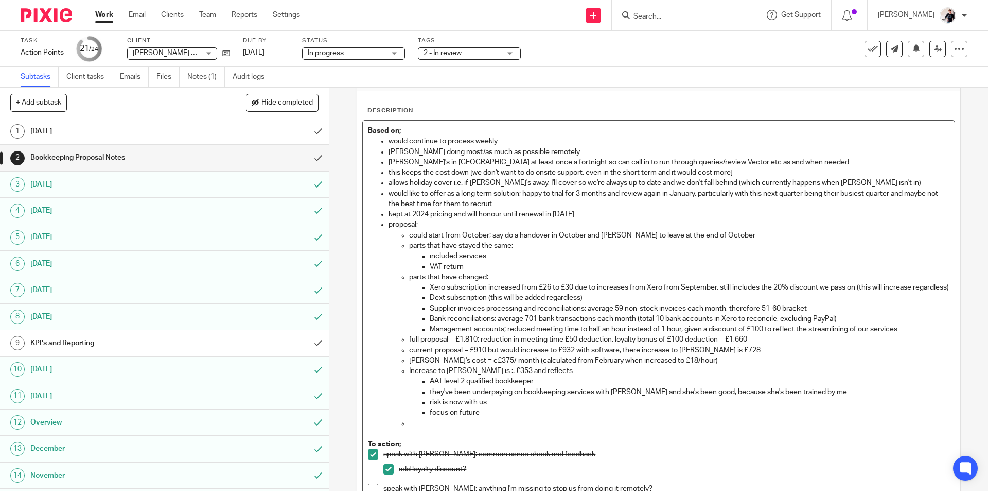
click at [485, 417] on p "focus on future" at bounding box center [689, 412] width 519 height 10
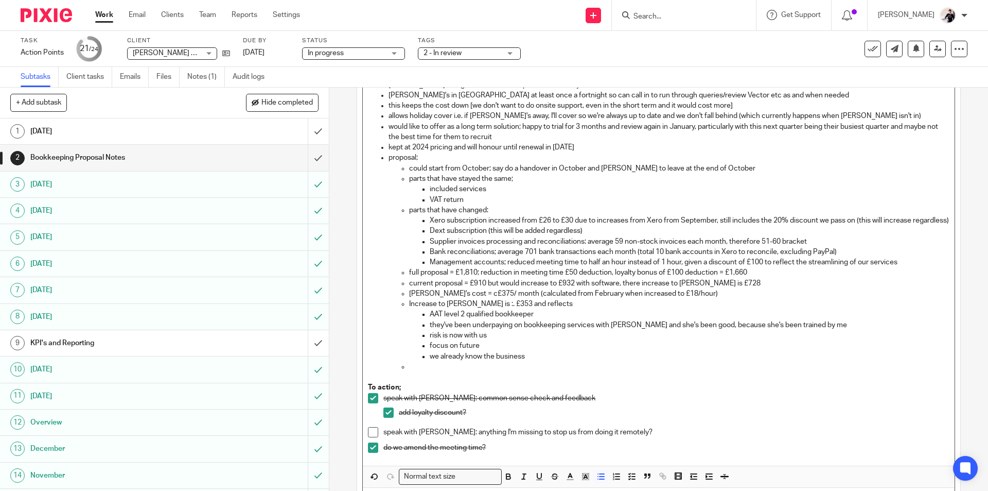
scroll to position [195, 0]
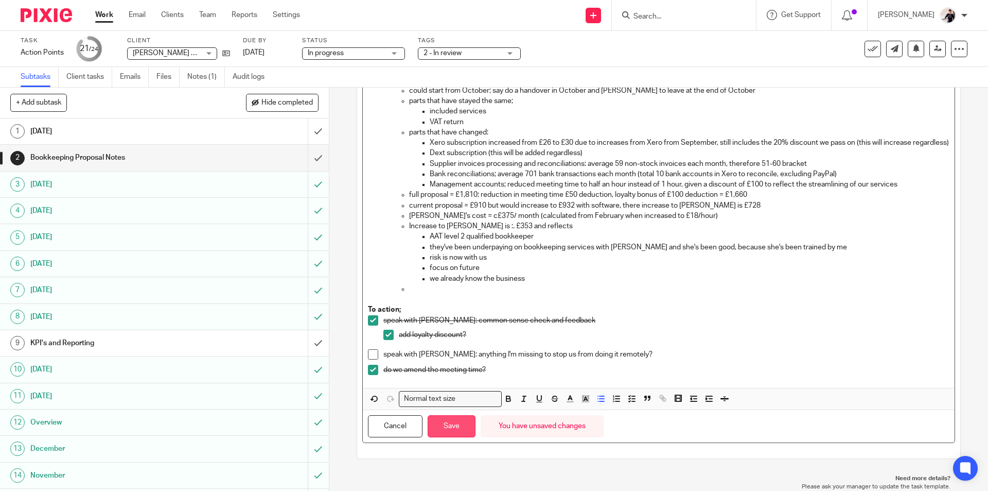
click at [446, 422] on button "Save" at bounding box center [452, 426] width 48 height 22
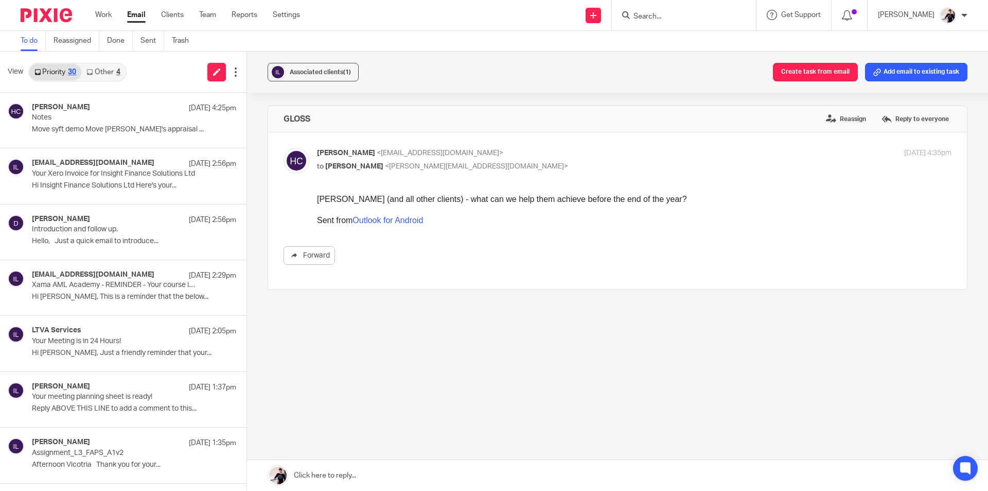
scroll to position [1219, 0]
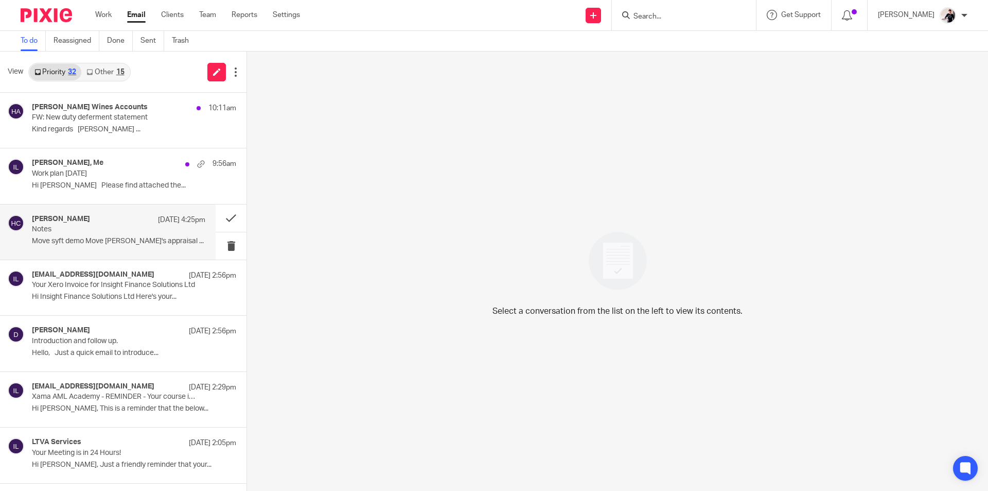
click at [102, 229] on p "Notes" at bounding box center [101, 229] width 139 height 9
click at [108, 179] on div "[PERSON_NAME], Me 9:56am Work plan [DATE] Hi [PERSON_NAME] Please find attached…" at bounding box center [118, 176] width 173 height 34
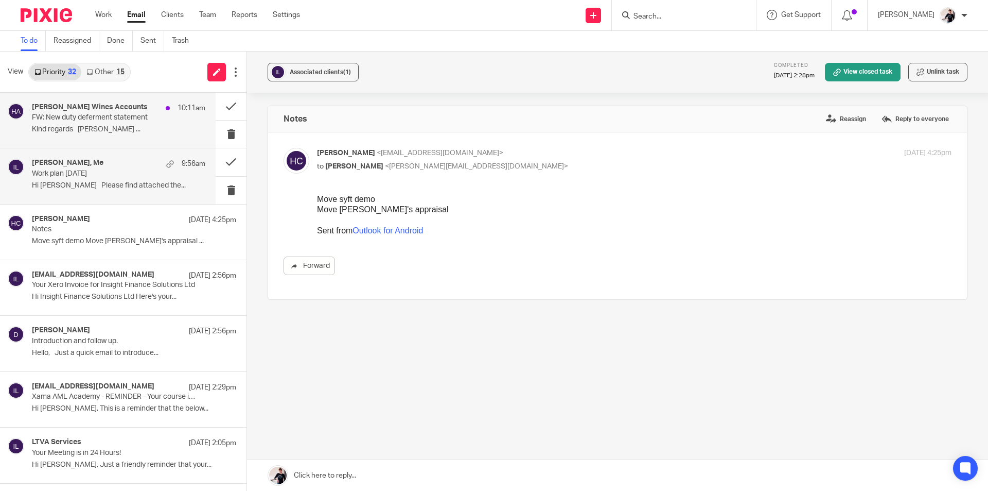
click at [111, 120] on p "FW: New duty deferment statement" at bounding box center [101, 117] width 139 height 9
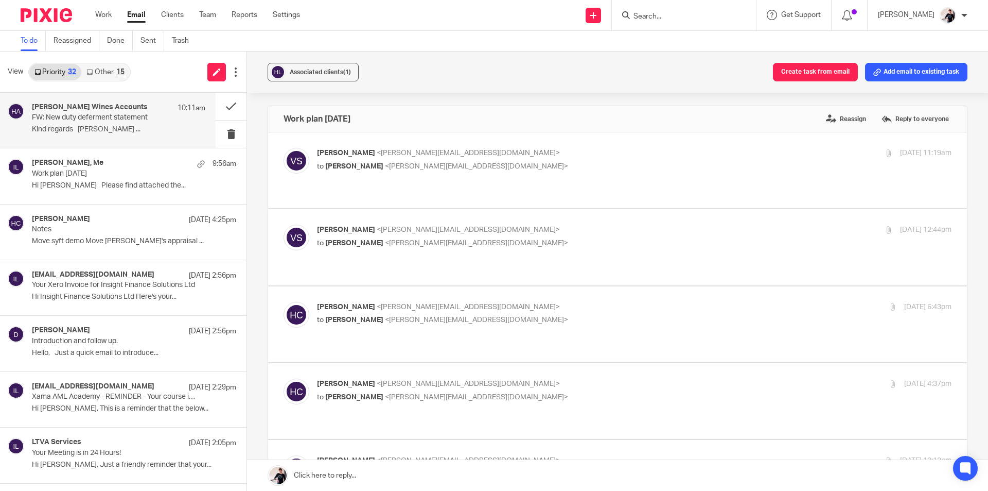
click at [114, 70] on link "Other 15" at bounding box center [105, 72] width 48 height 16
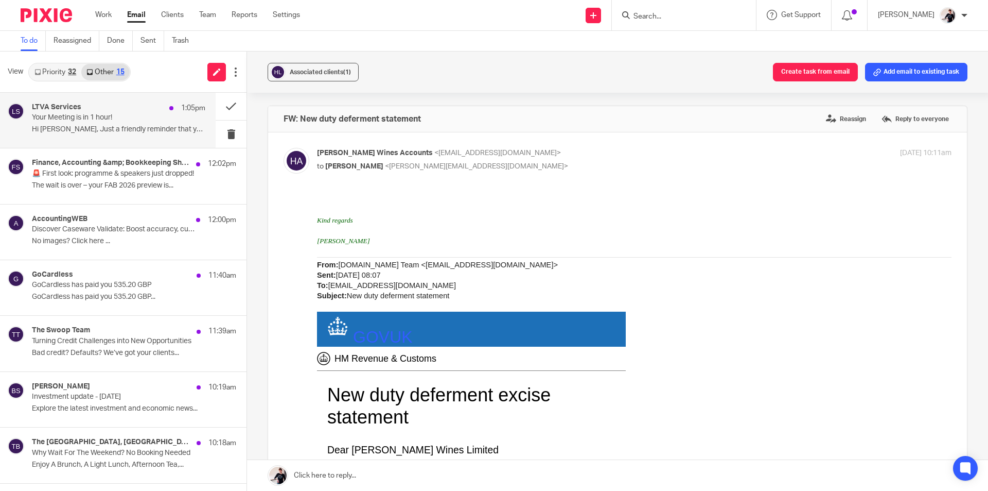
click at [125, 125] on div "LTVA Services 1:05pm Your Meeting is in 1 hour! Hi Helen, Just a friendly remin…" at bounding box center [118, 120] width 173 height 34
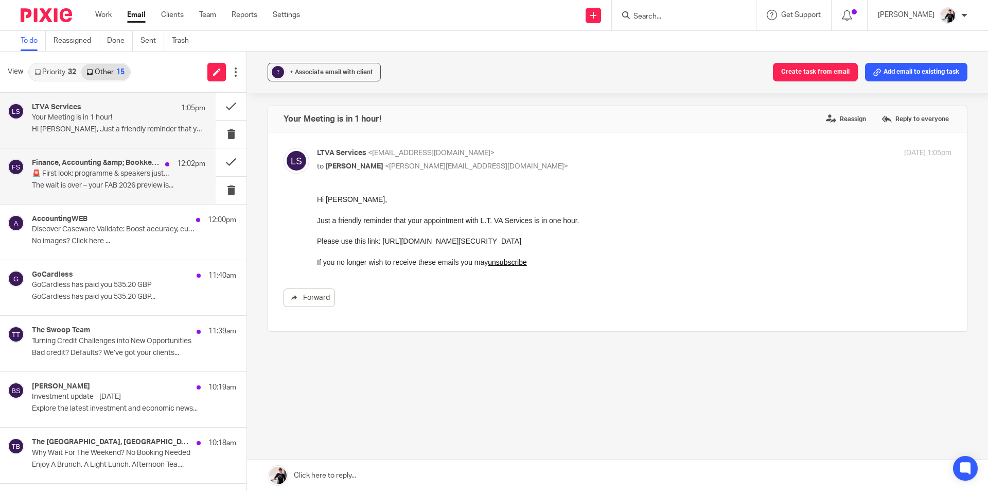
click at [131, 165] on h4 "Finance, Accounting &amp; Bookkeeping Show" at bounding box center [96, 163] width 128 height 9
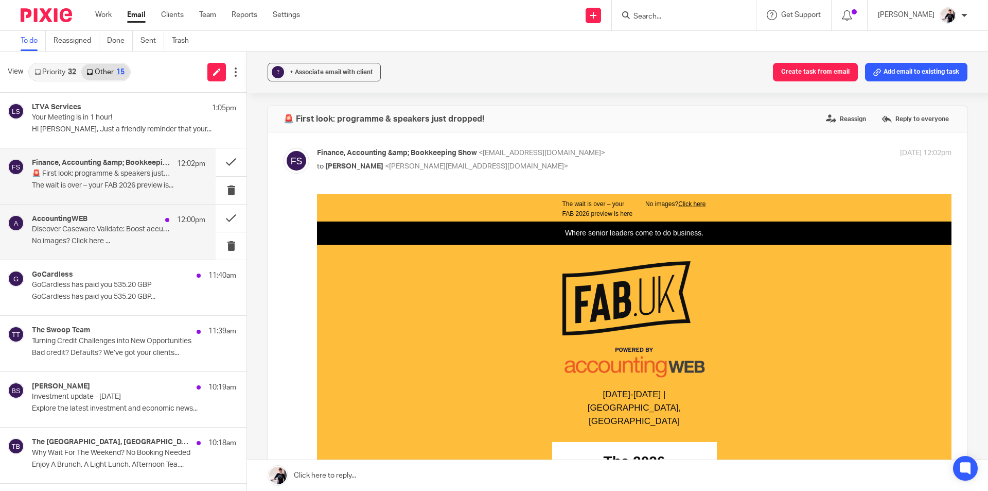
click at [117, 232] on p "Discover Caseware Validate: Boost accuracy, cut review time" at bounding box center [101, 229] width 139 height 9
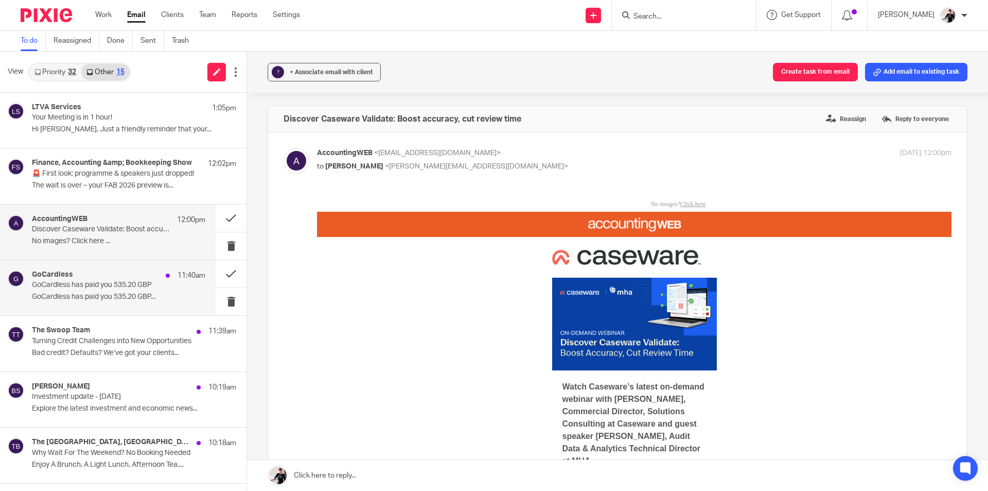
click at [108, 296] on p "GoCardless has paid you 535.20 GBP..." at bounding box center [118, 296] width 173 height 9
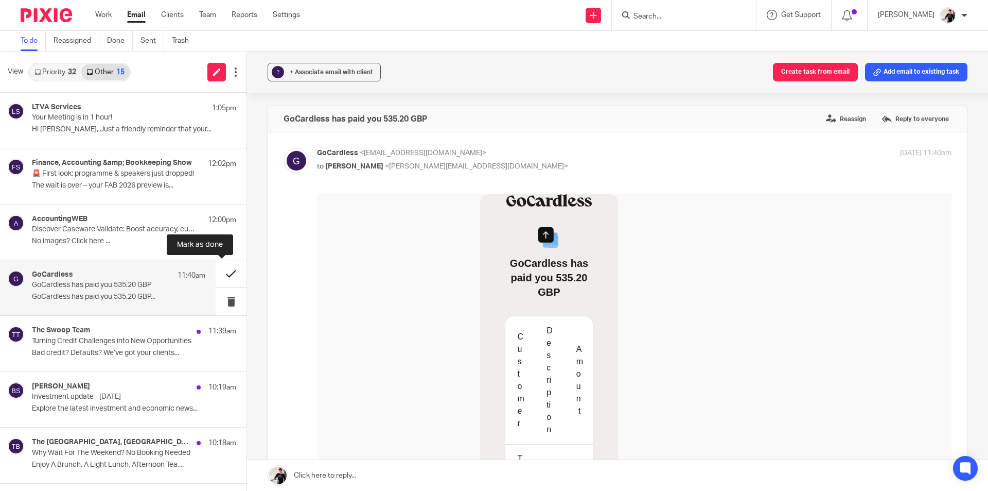
click at [217, 276] on button at bounding box center [231, 273] width 31 height 27
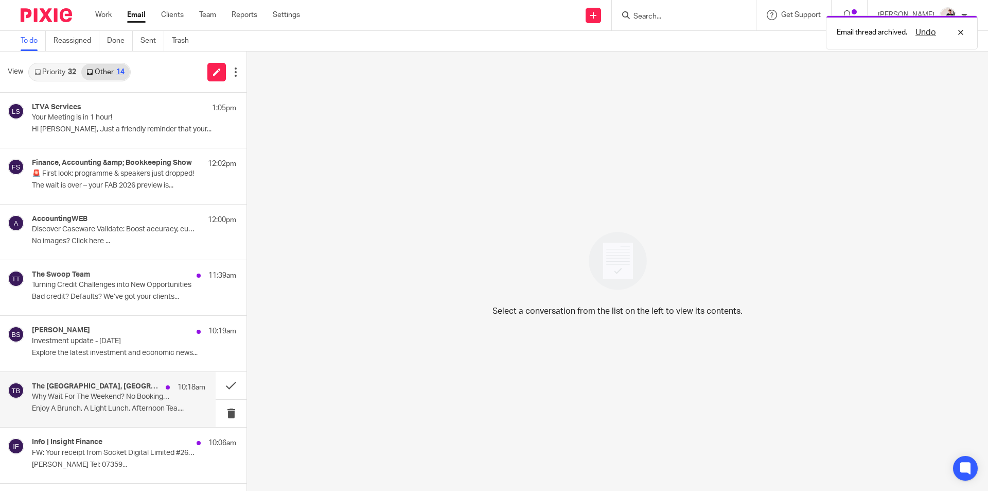
click at [81, 399] on p "Why Wait For The Weekend? No Booking Needed" at bounding box center [101, 396] width 139 height 9
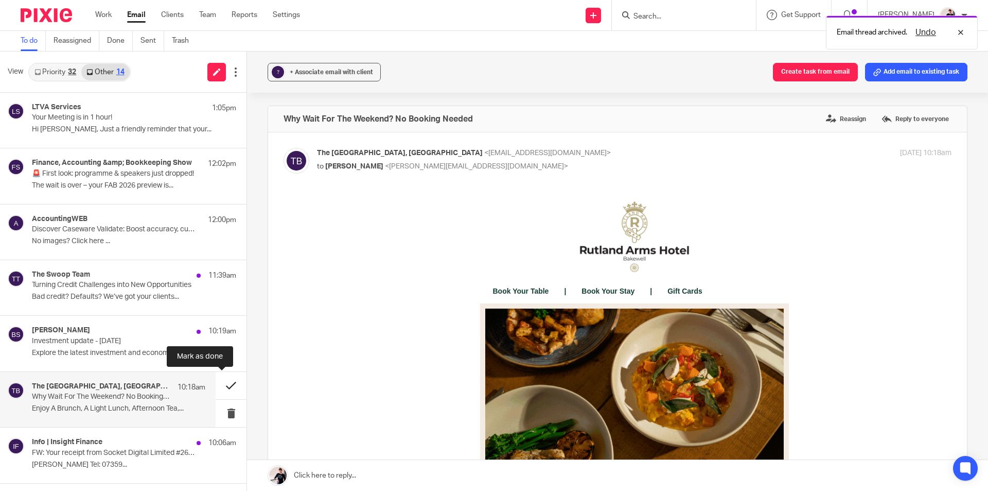
click at [228, 385] on button at bounding box center [231, 385] width 31 height 27
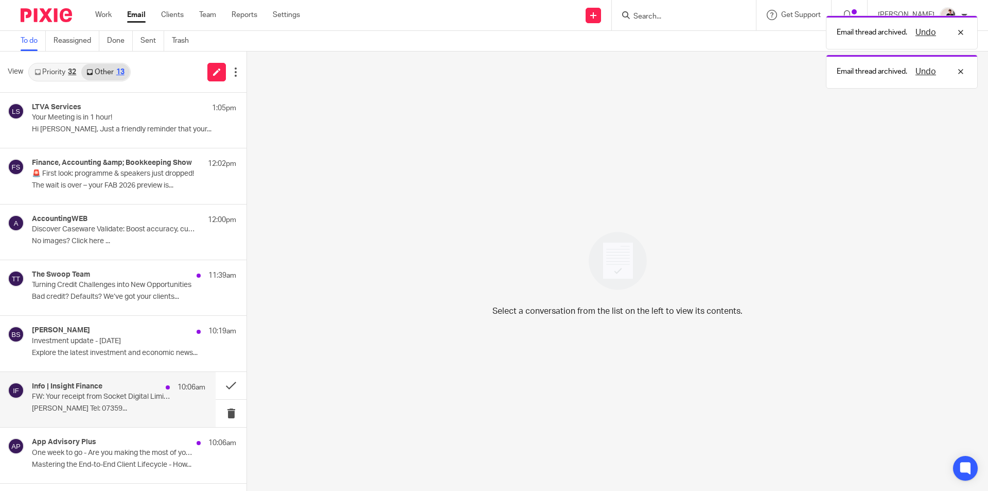
click at [109, 401] on div "Info | Insight Finance 10:06am FW: Your receipt from Socket Digital Limited #26…" at bounding box center [118, 399] width 173 height 34
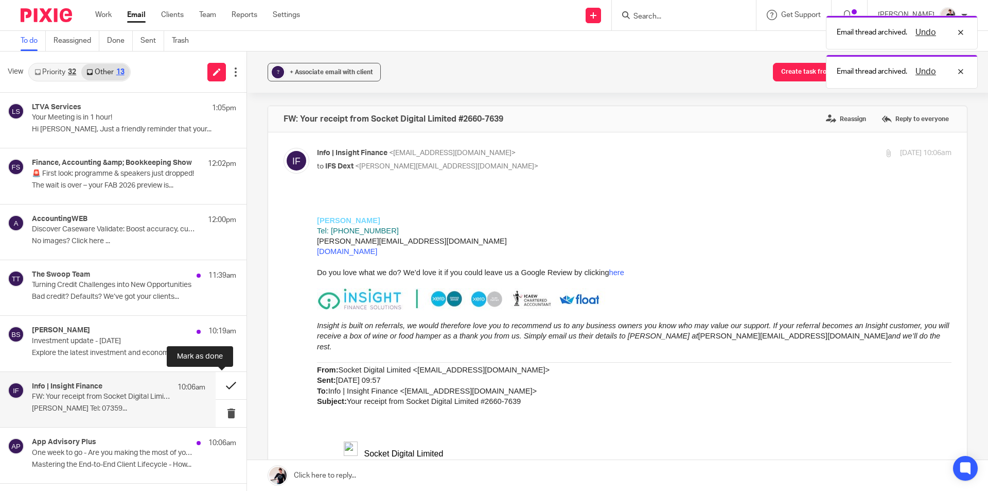
click at [219, 386] on button at bounding box center [231, 385] width 31 height 27
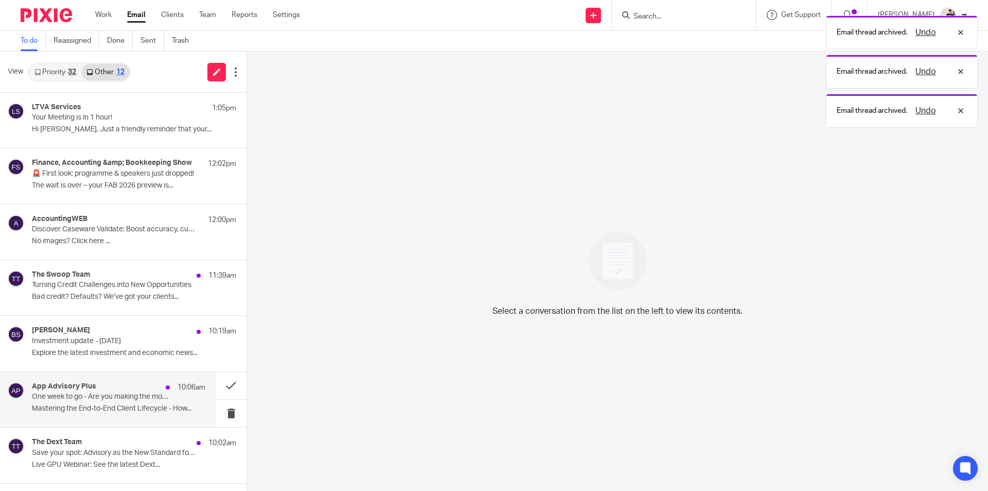
click at [75, 393] on p "One week to go - Are you making the most of your client lifecycle?" at bounding box center [101, 396] width 139 height 9
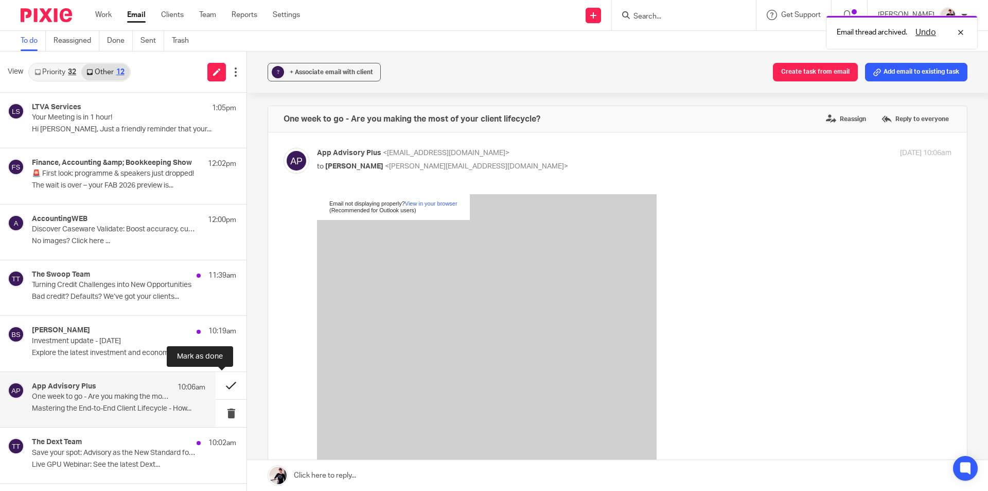
click at [219, 388] on button at bounding box center [231, 385] width 31 height 27
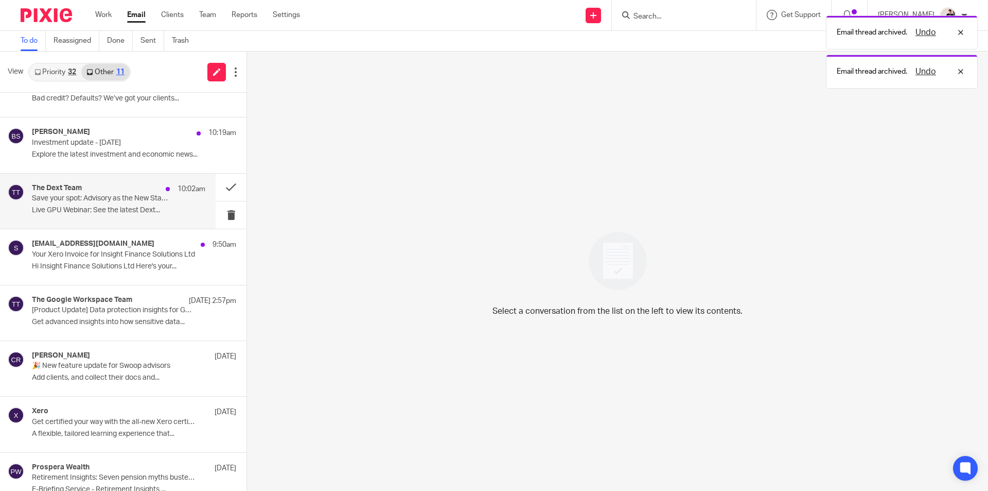
scroll to position [206, 0]
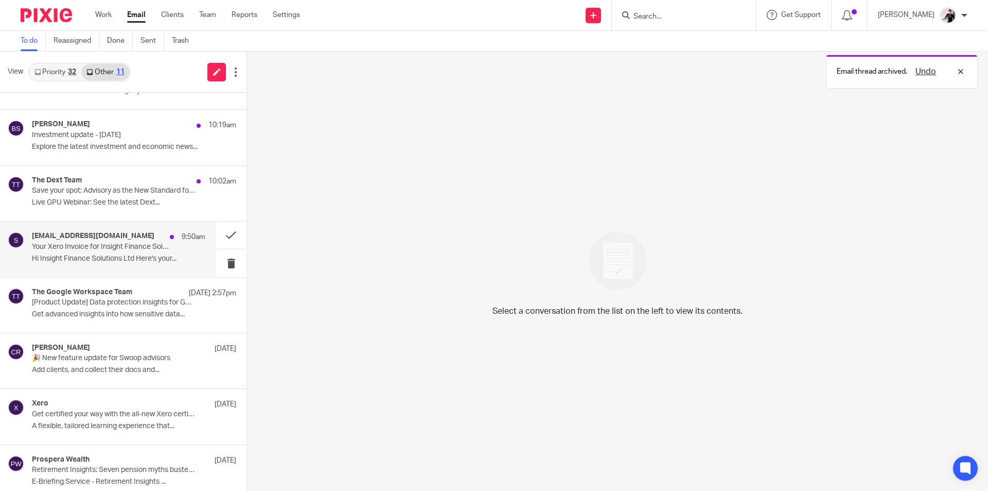
click at [81, 257] on p "Hi Insight Finance Solutions Ltd Here's your..." at bounding box center [118, 258] width 173 height 9
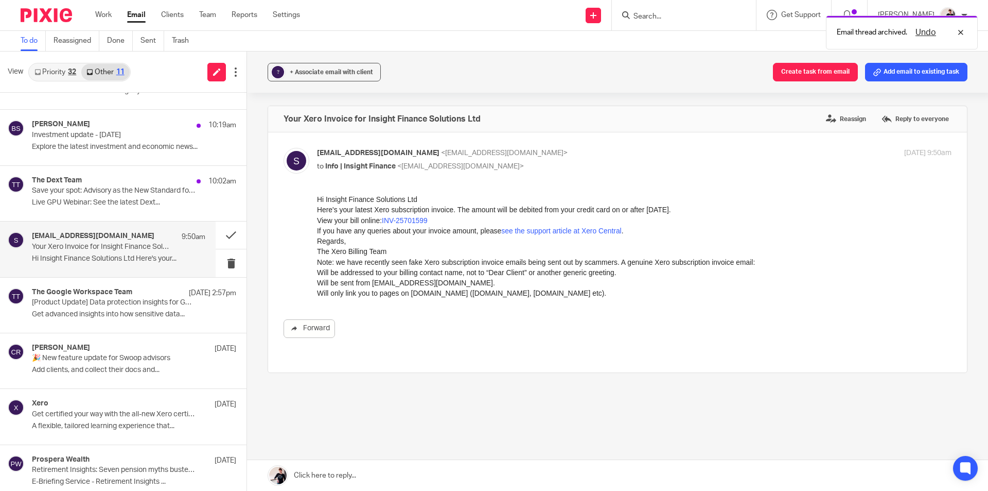
scroll to position [0, 0]
click at [305, 77] on div "+ Associate email with client" at bounding box center [331, 72] width 83 height 10
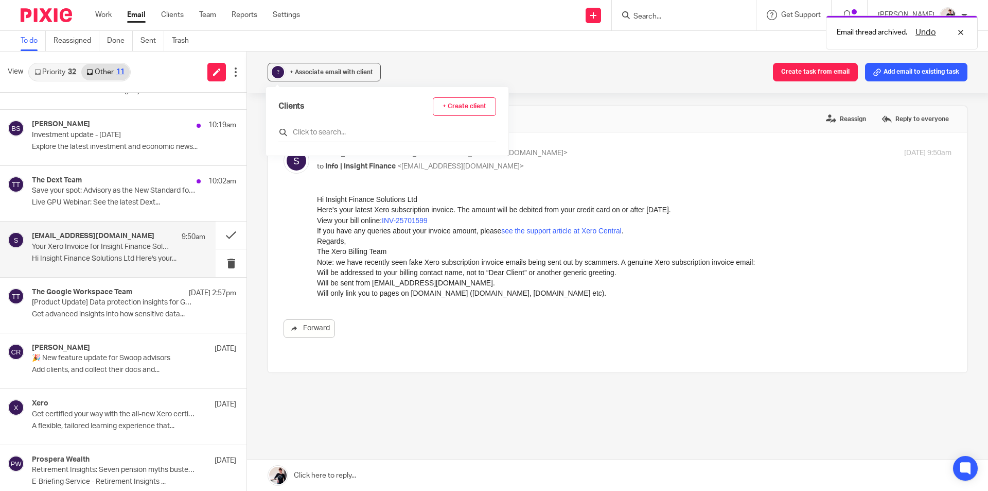
click at [321, 130] on input "text" at bounding box center [387, 132] width 218 height 10
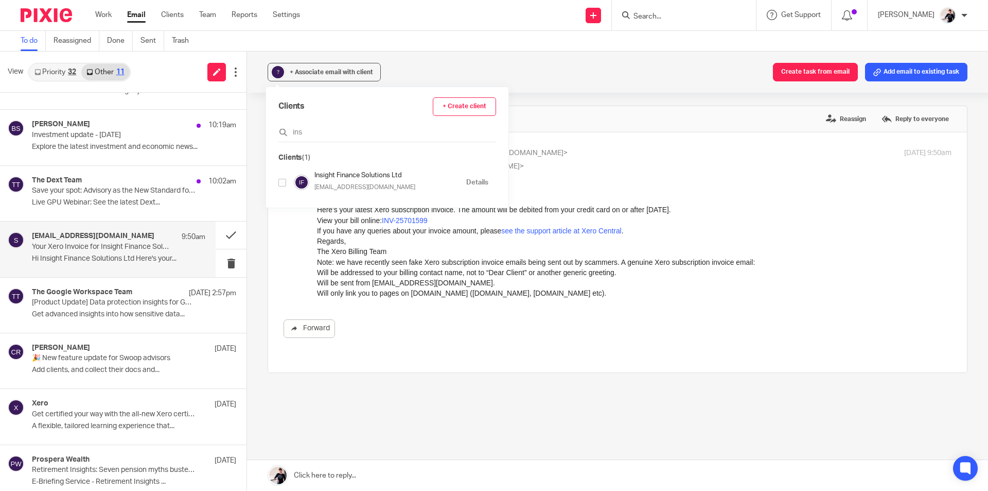
type input "ins"
click at [280, 182] on input "checkbox" at bounding box center [282, 183] width 8 height 8
checkbox input "true"
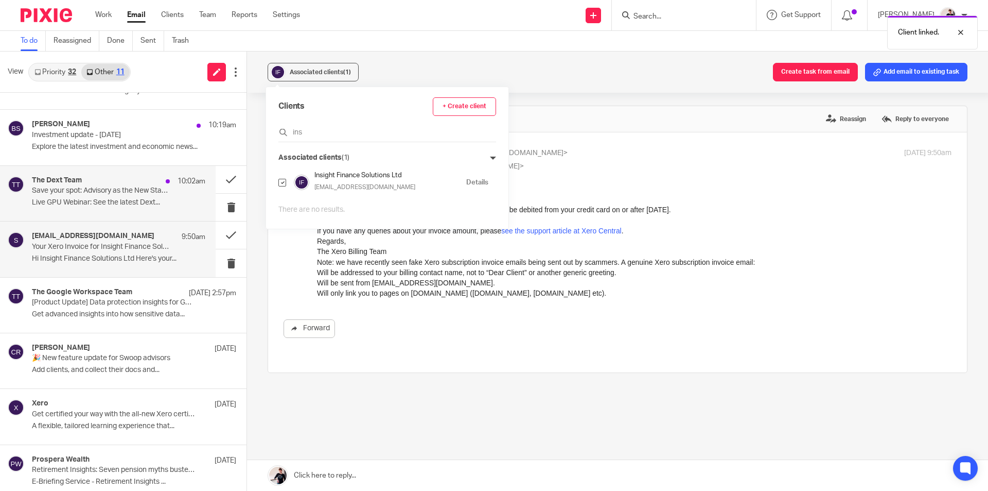
click at [77, 185] on div "The Dext Team 10:02am" at bounding box center [118, 181] width 173 height 10
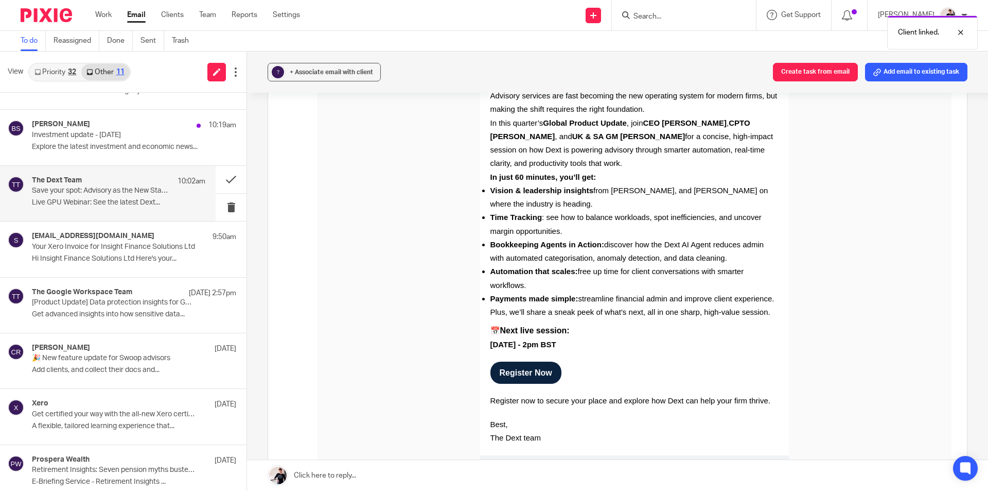
scroll to position [206, 0]
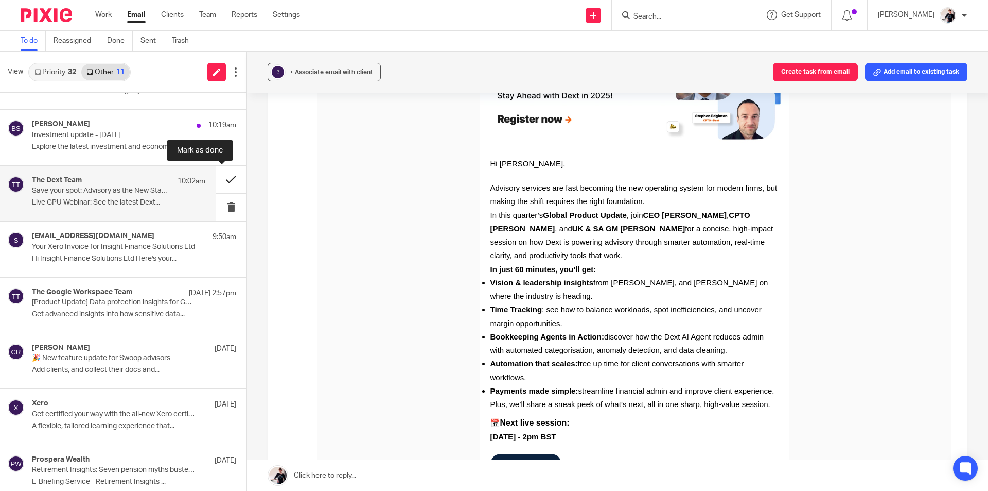
click at [223, 178] on button at bounding box center [231, 179] width 31 height 27
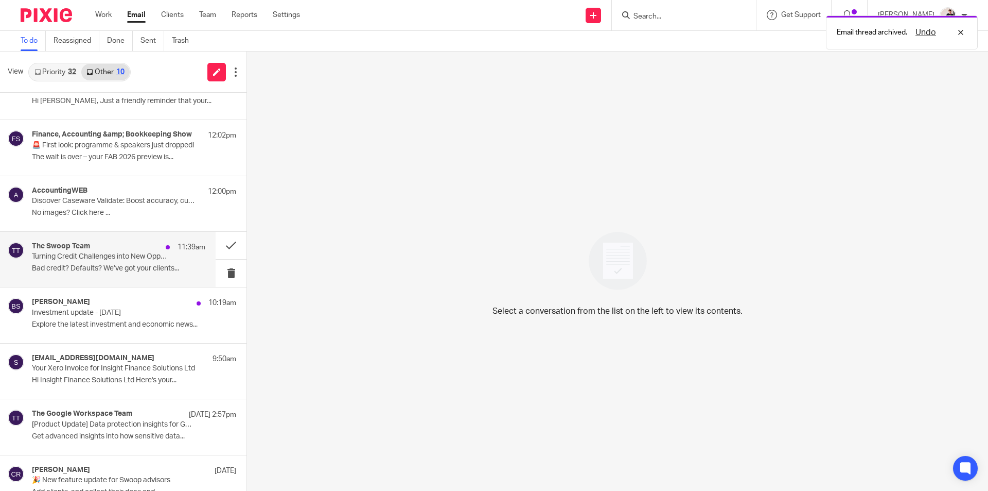
scroll to position [0, 0]
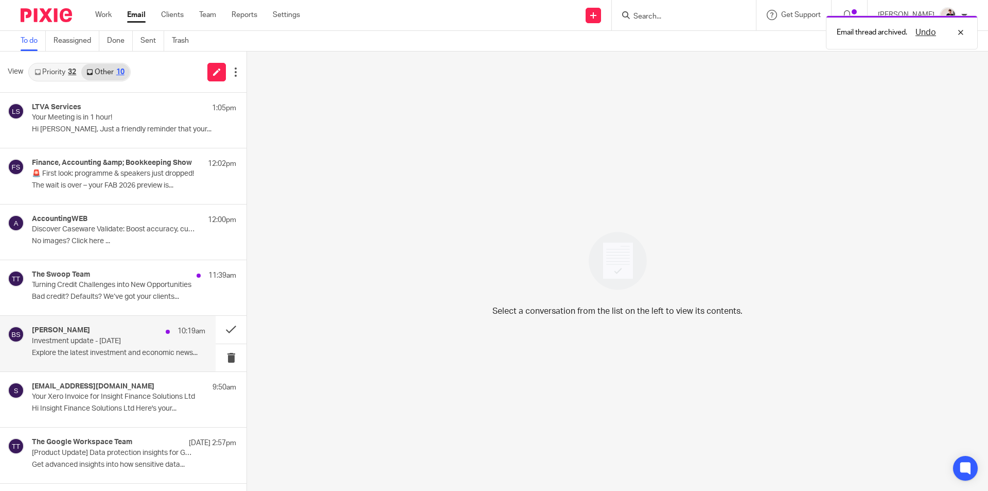
click at [88, 348] on p "Explore the latest investment and economic news..." at bounding box center [118, 352] width 173 height 9
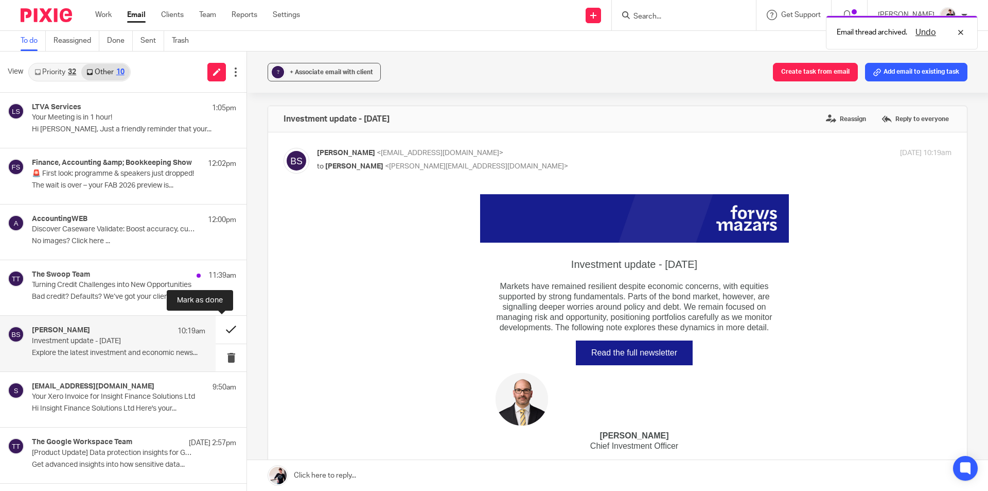
click at [218, 325] on button at bounding box center [231, 329] width 31 height 27
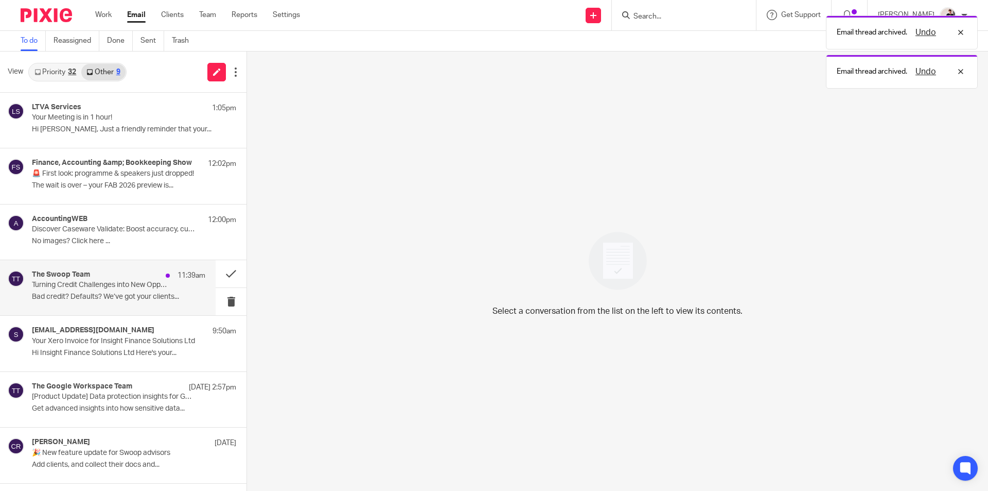
click at [101, 283] on p "Turning Credit Challenges into New Opportunities" at bounding box center [101, 285] width 139 height 9
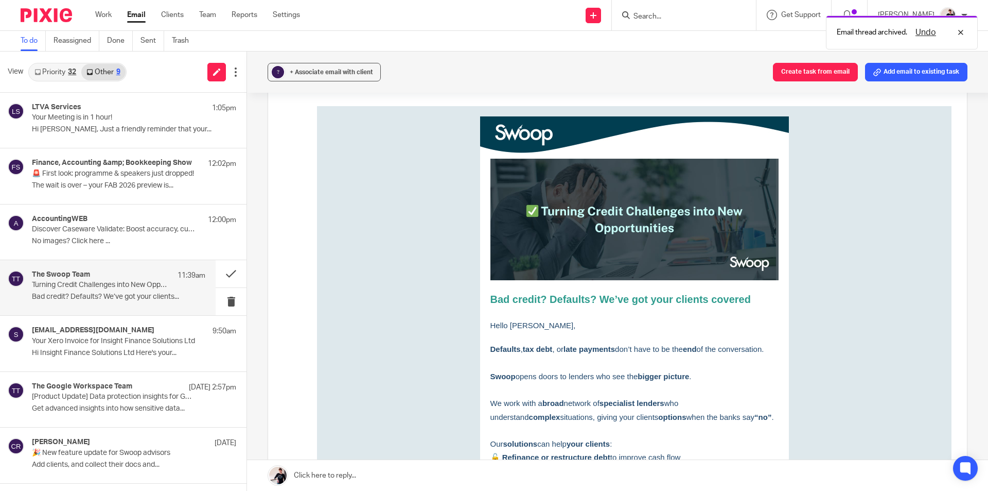
scroll to position [206, 0]
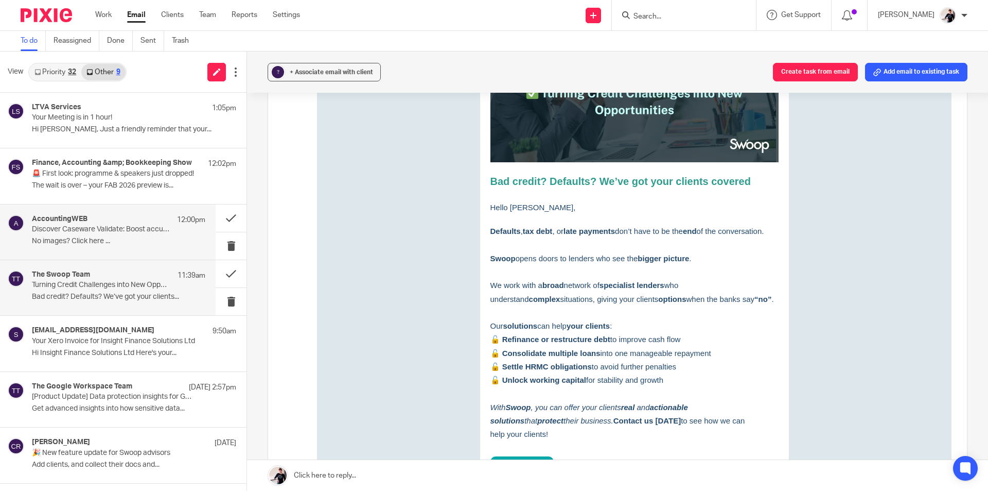
click at [114, 234] on div "AccountingWEB 12:00pm Discover Caseware Validate: Boost accuracy, cut review ti…" at bounding box center [118, 232] width 173 height 34
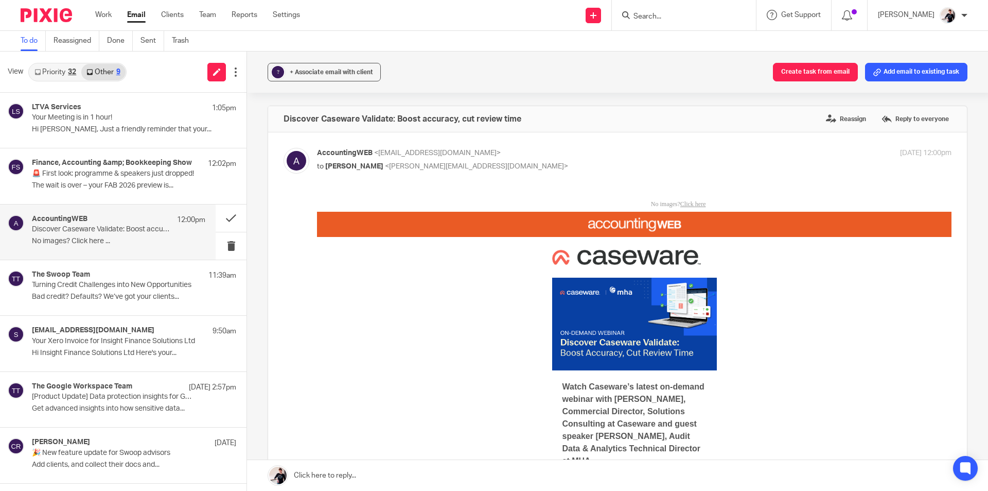
scroll to position [0, 0]
click at [216, 213] on button at bounding box center [231, 217] width 31 height 27
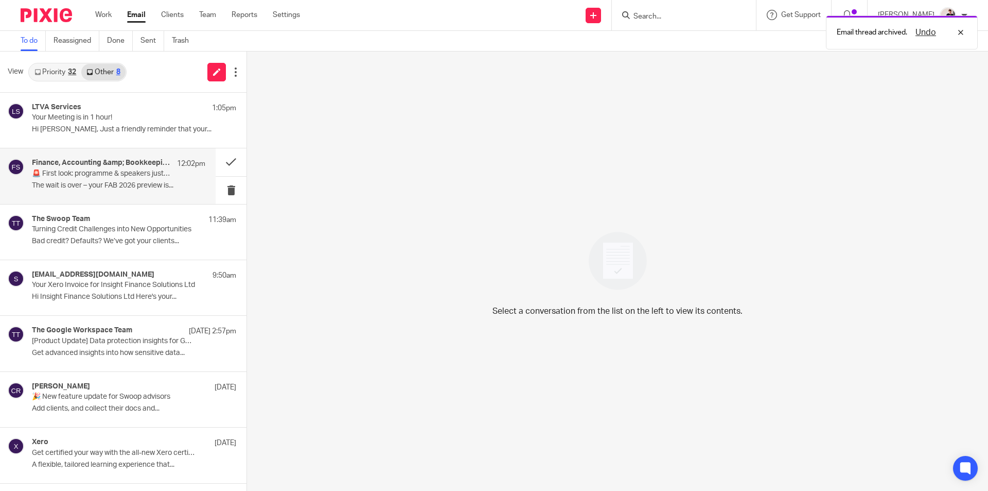
click at [74, 178] on p "🚨 First look: programme & speakers just dropped!" at bounding box center [101, 173] width 139 height 9
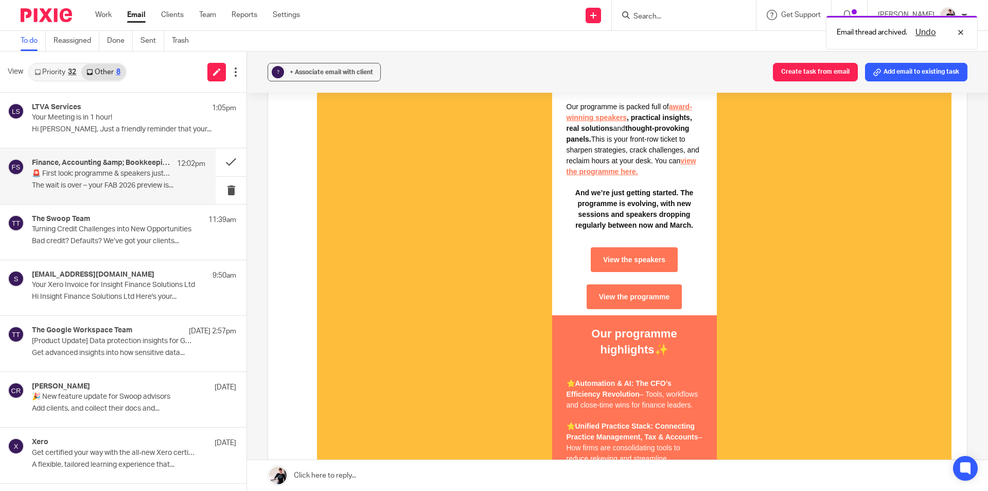
scroll to position [721, 0]
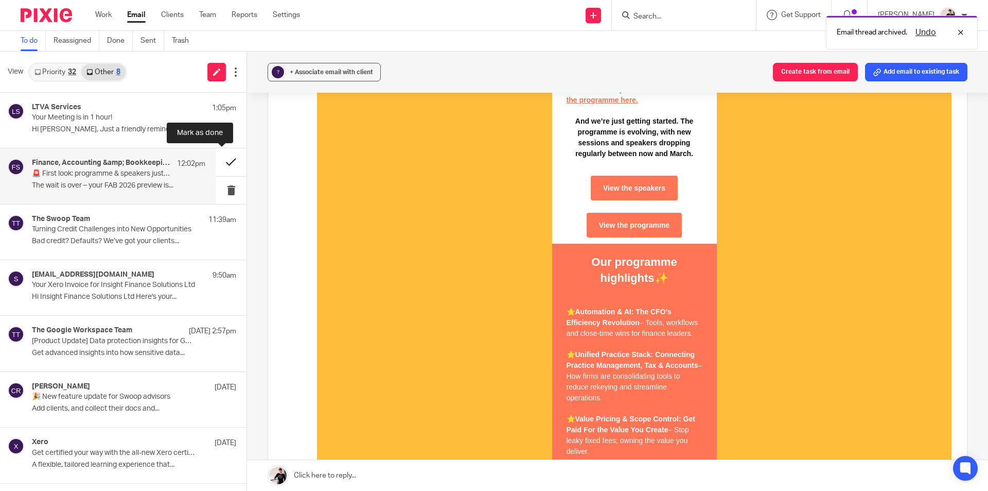
click at [220, 156] on button at bounding box center [231, 161] width 31 height 27
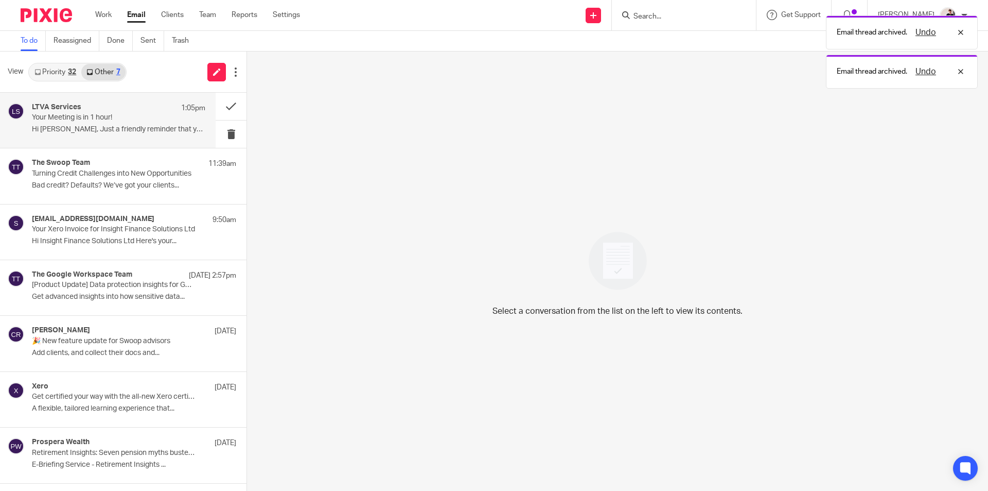
click at [94, 126] on p "Hi [PERSON_NAME], Just a friendly reminder that your..." at bounding box center [118, 129] width 173 height 9
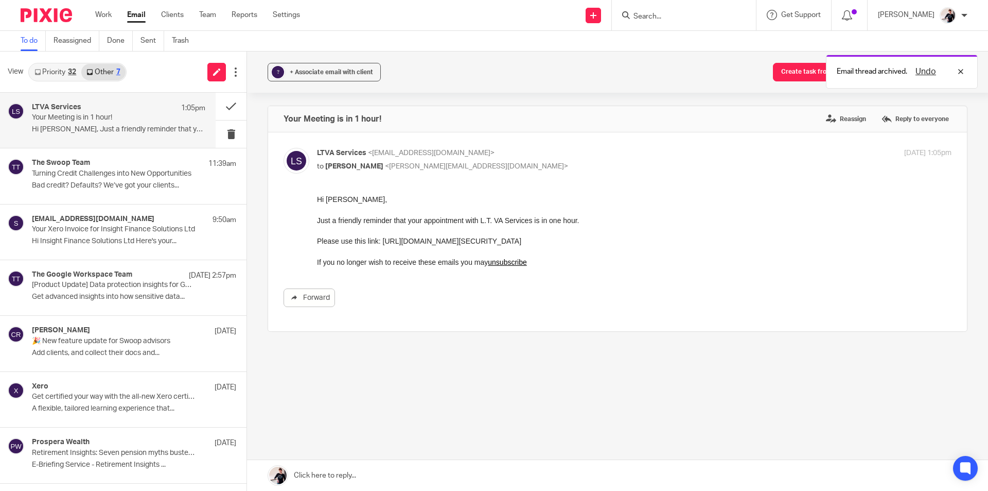
scroll to position [0, 0]
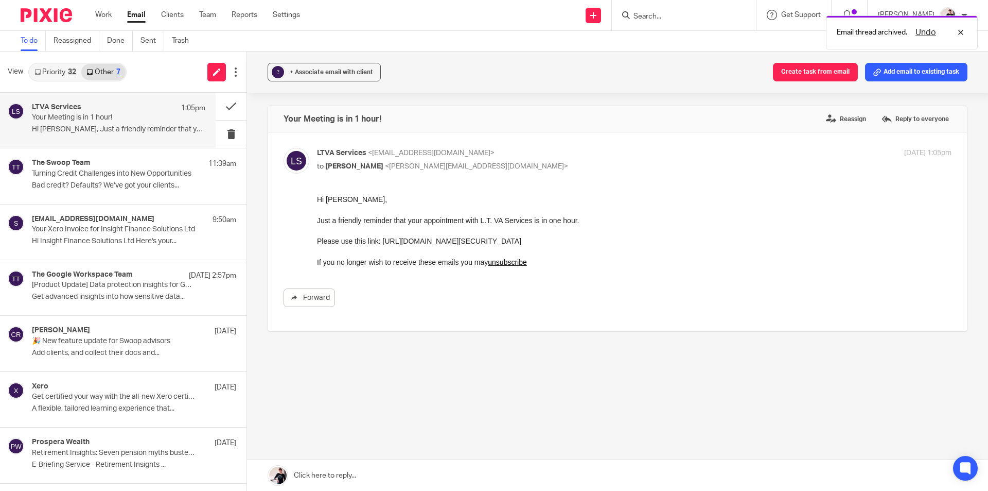
click at [64, 73] on link "Priority 32" at bounding box center [55, 72] width 52 height 16
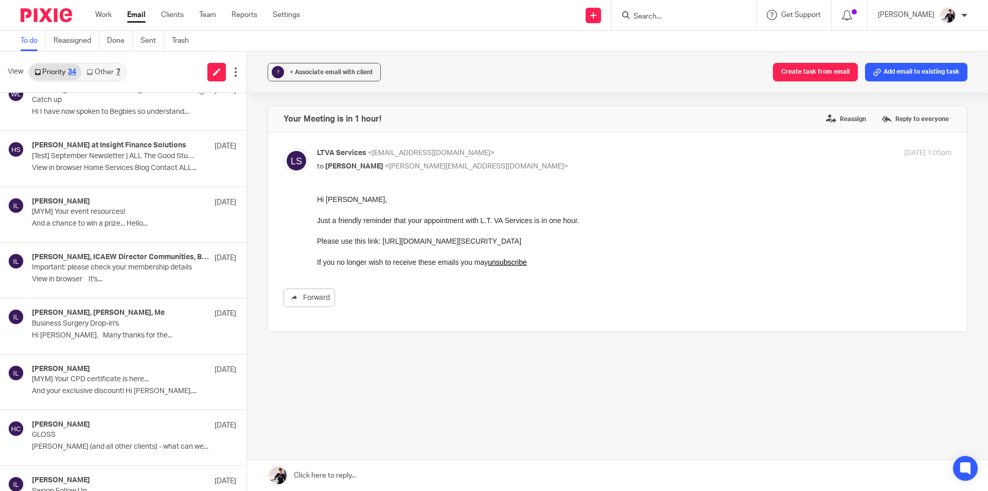
scroll to position [1411, 0]
